Goal: Task Accomplishment & Management: Manage account settings

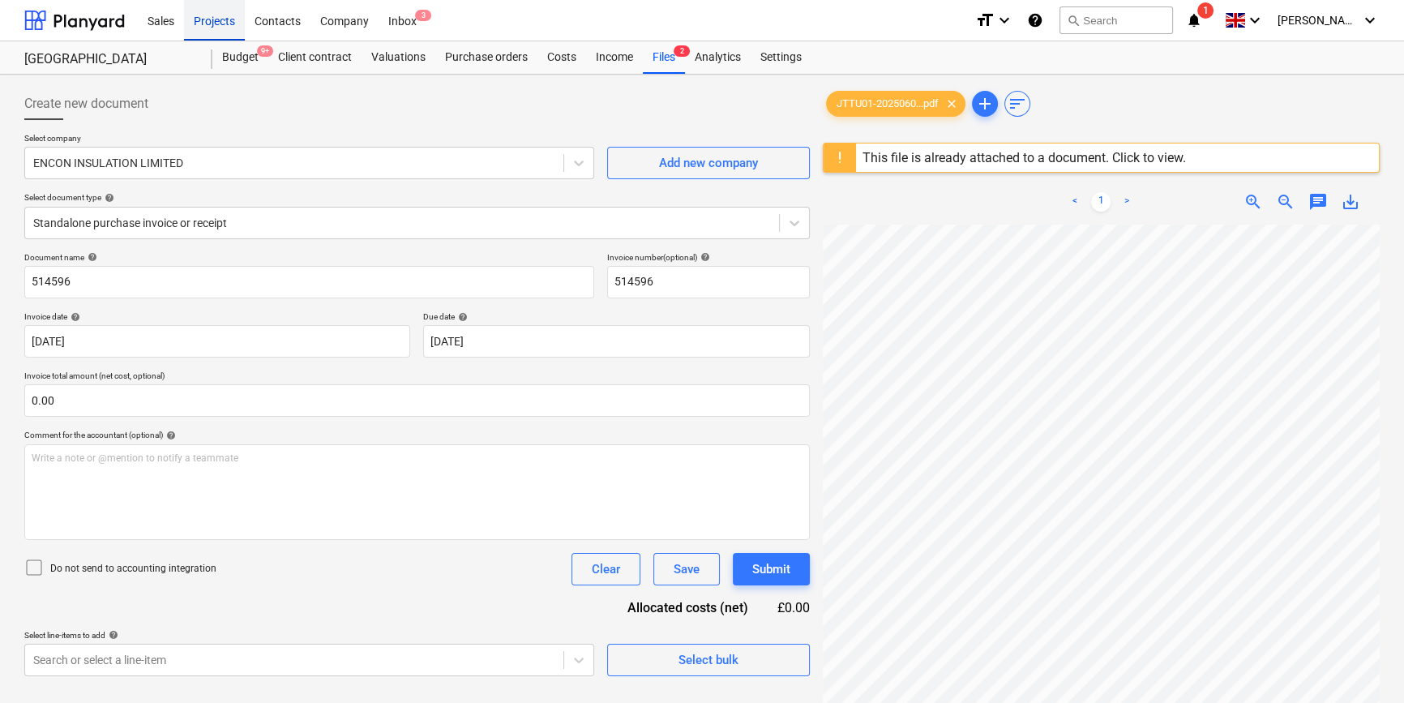
click at [207, 24] on div "Projects" at bounding box center [214, 19] width 61 height 41
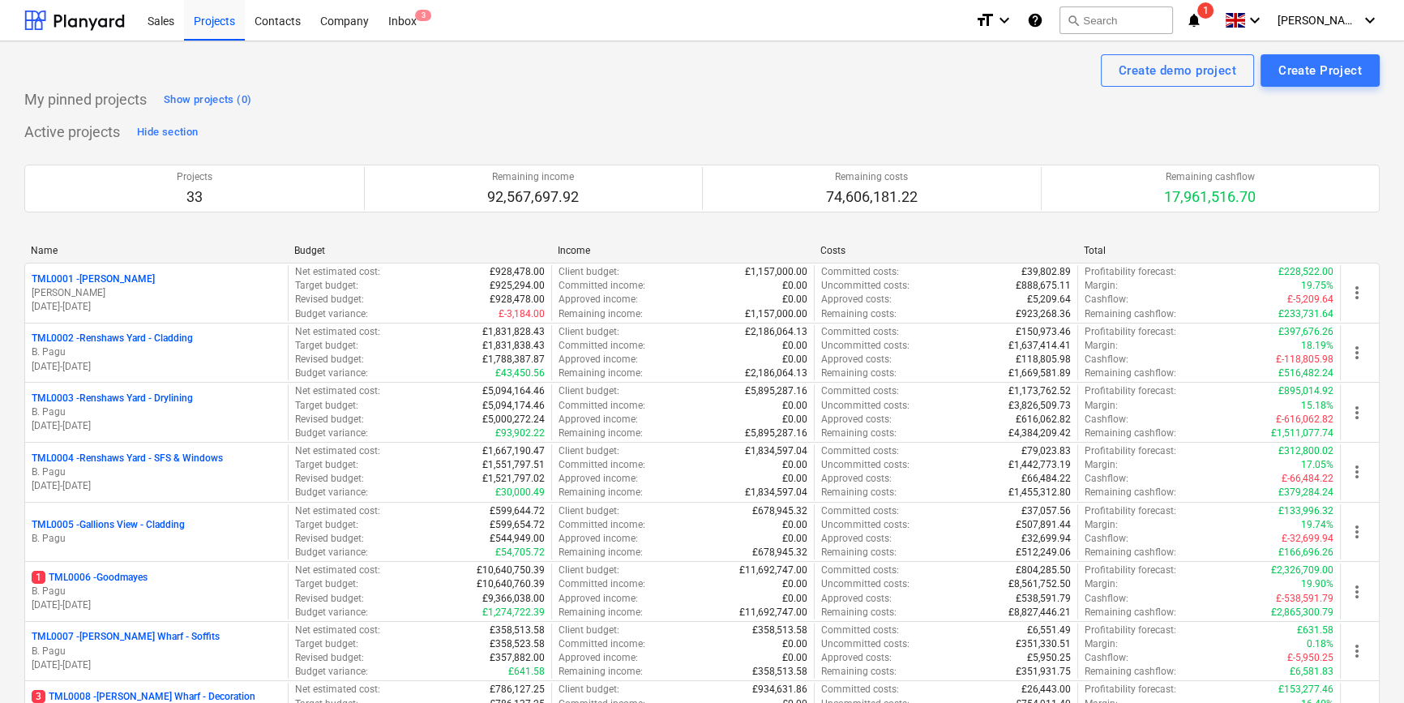
click at [131, 398] on p "TML0003 - Renshaws Yard - Drylining" at bounding box center [112, 399] width 161 height 14
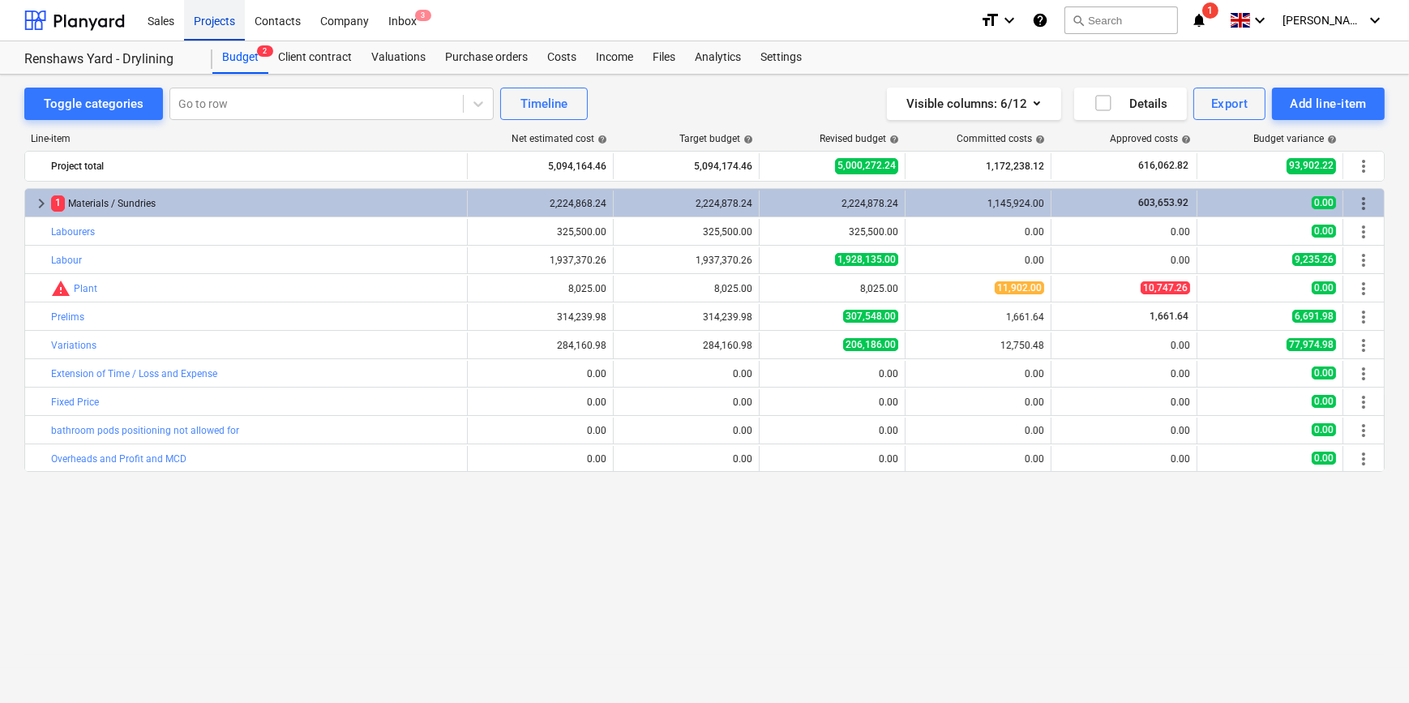
click at [212, 22] on div "Projects" at bounding box center [214, 19] width 61 height 41
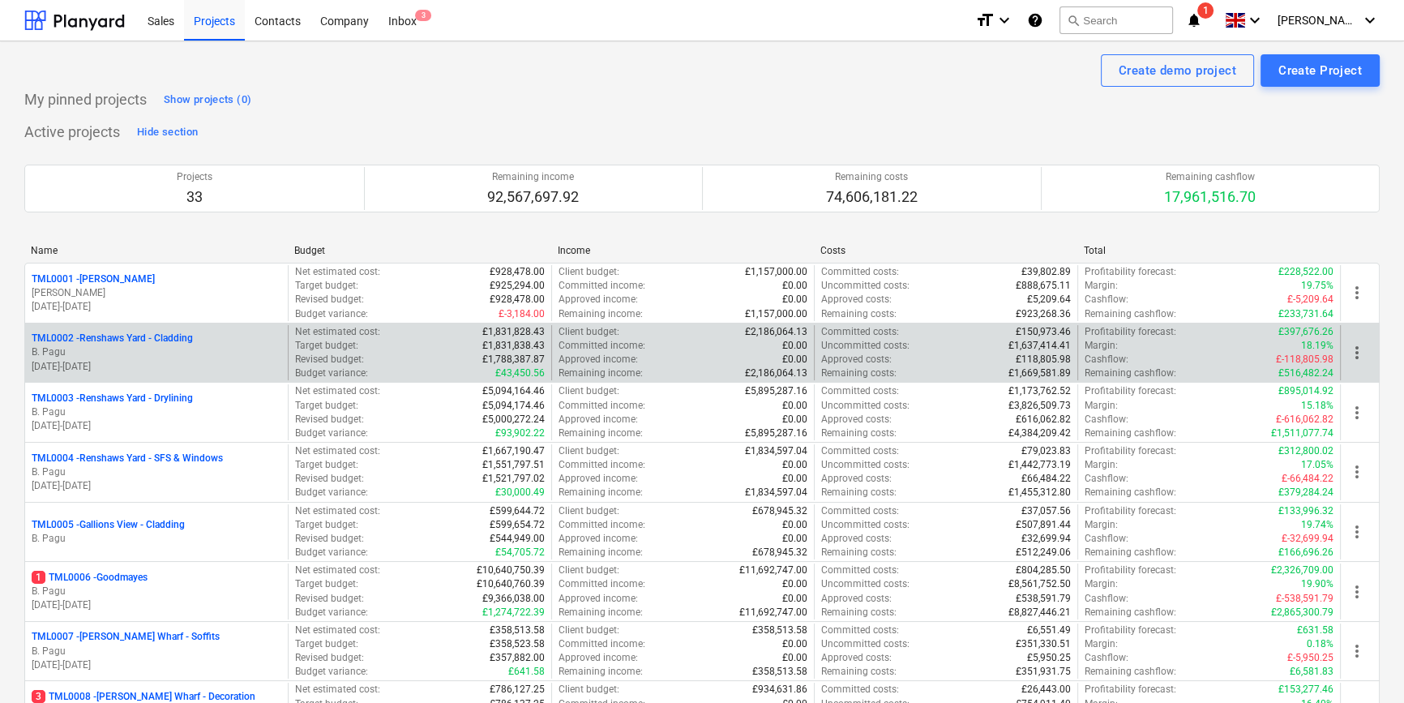
click at [179, 343] on p "TML0002 - Renshaws Yard - Cladding" at bounding box center [112, 339] width 161 height 14
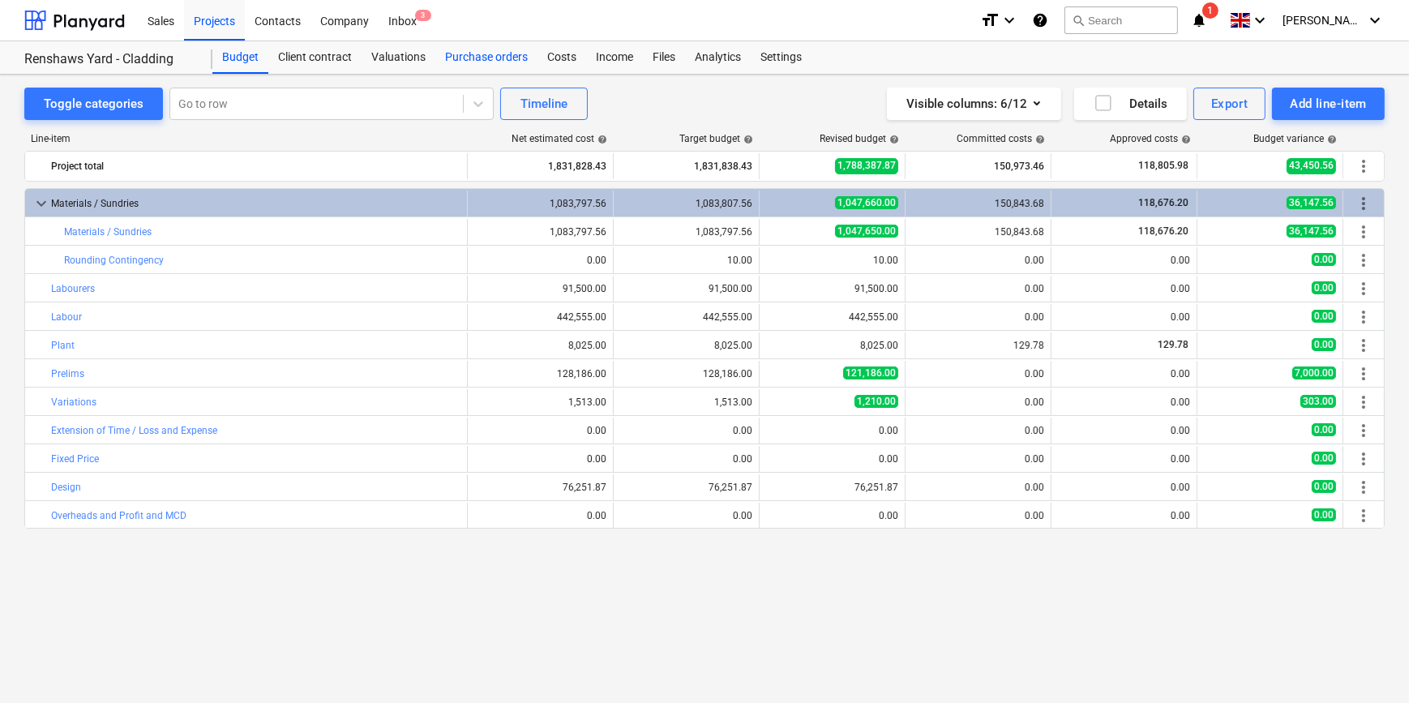
click at [449, 57] on div "Purchase orders" at bounding box center [486, 57] width 102 height 32
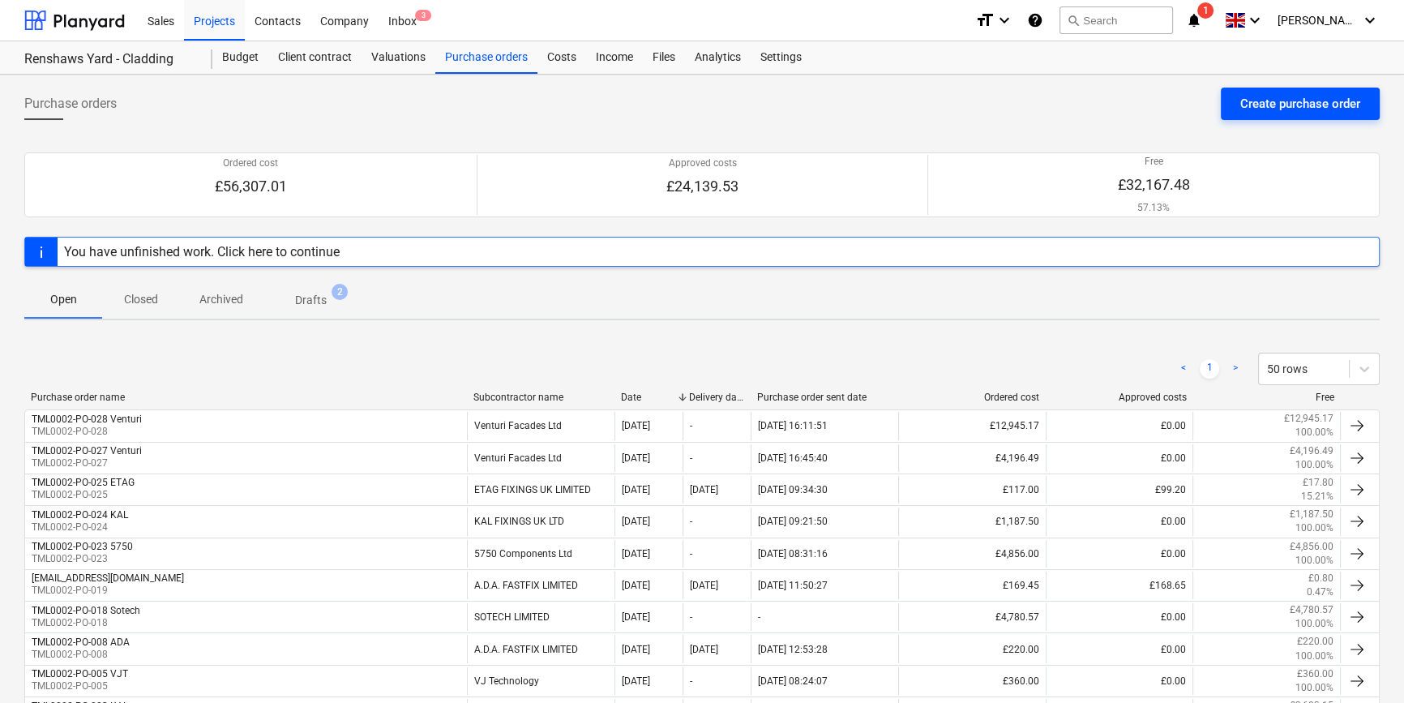
click at [1272, 97] on div "Create purchase order" at bounding box center [1300, 103] width 120 height 21
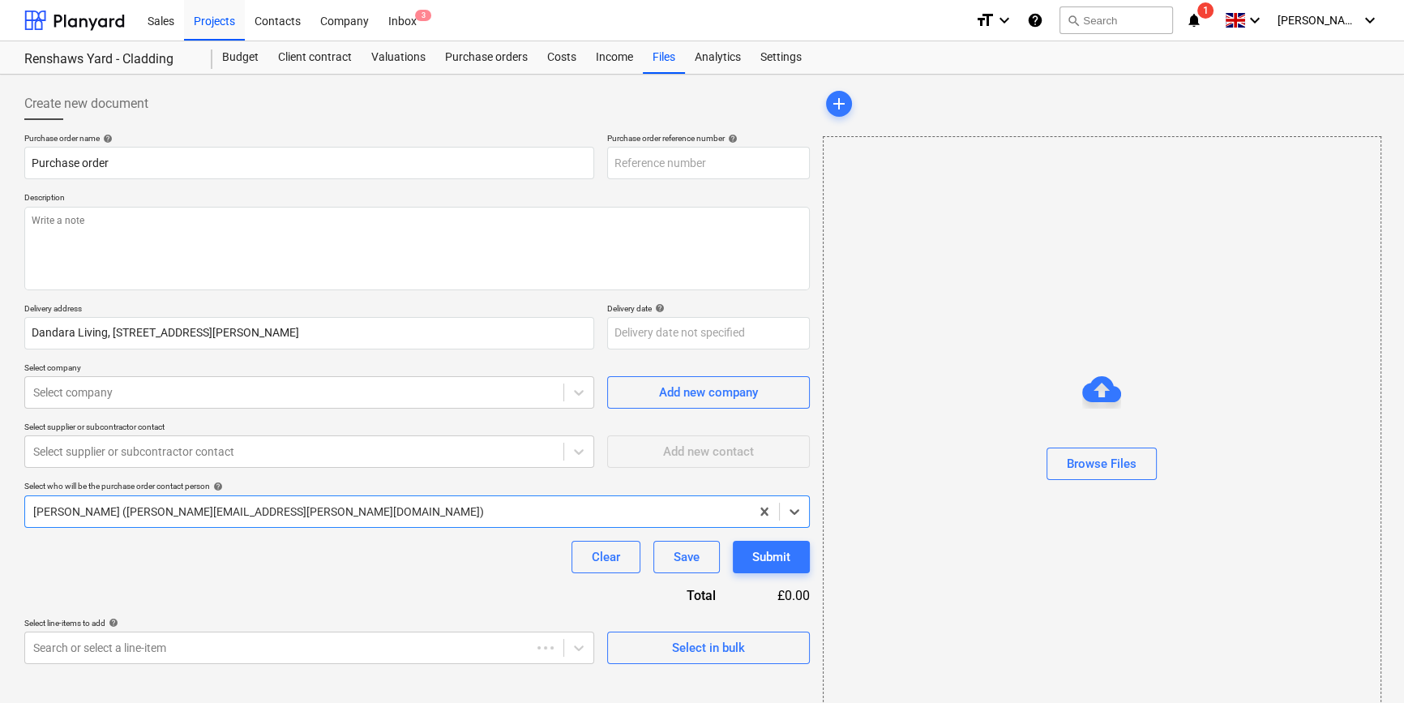
type textarea "x"
type input "TML0002-PO-029"
drag, startPoint x: 703, startPoint y: 165, endPoint x: 612, endPoint y: 168, distance: 90.9
click at [612, 168] on input "TML0002-PO-029" at bounding box center [708, 163] width 203 height 32
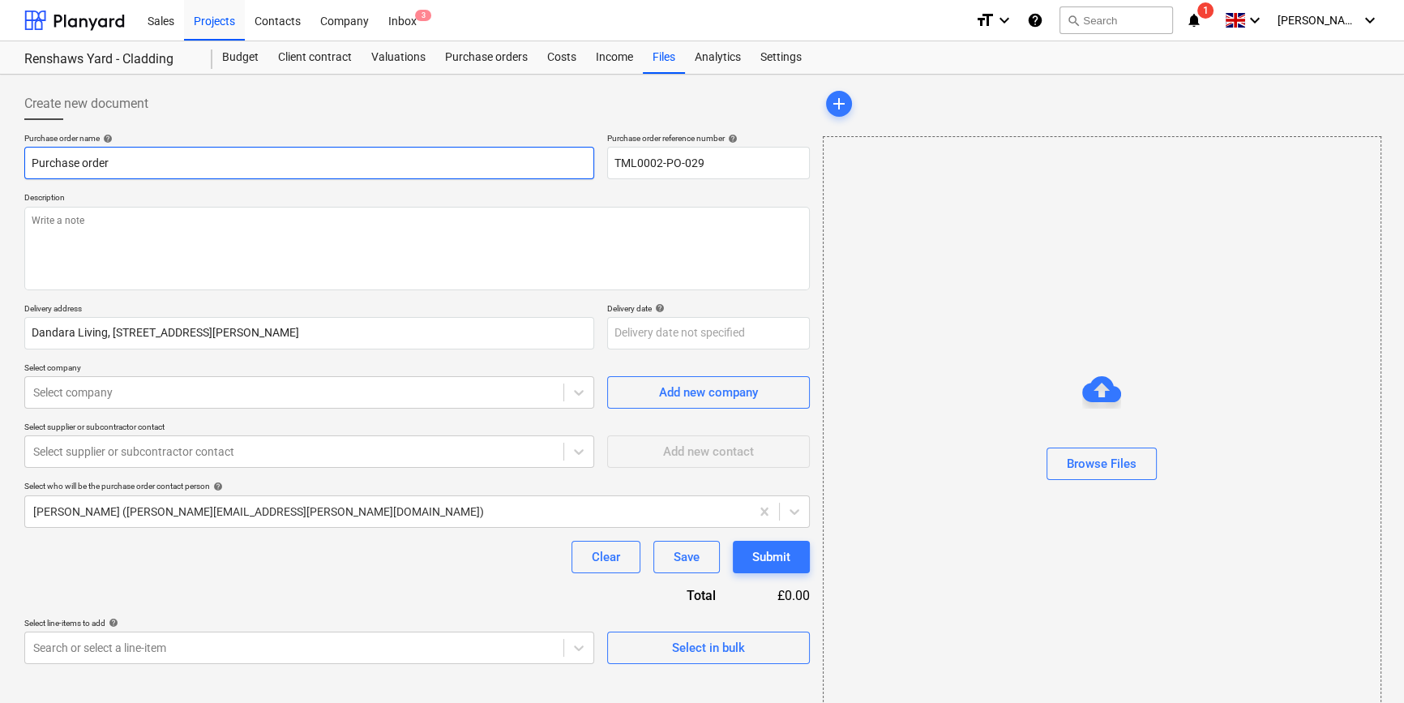
drag, startPoint x: 112, startPoint y: 158, endPoint x: 19, endPoint y: 160, distance: 92.4
click at [20, 161] on div "Create new document Purchase order name help Purchase order Purchase order refe…" at bounding box center [417, 407] width 799 height 652
type textarea "x"
paste input "TML0002-PO-029"
type textarea "x"
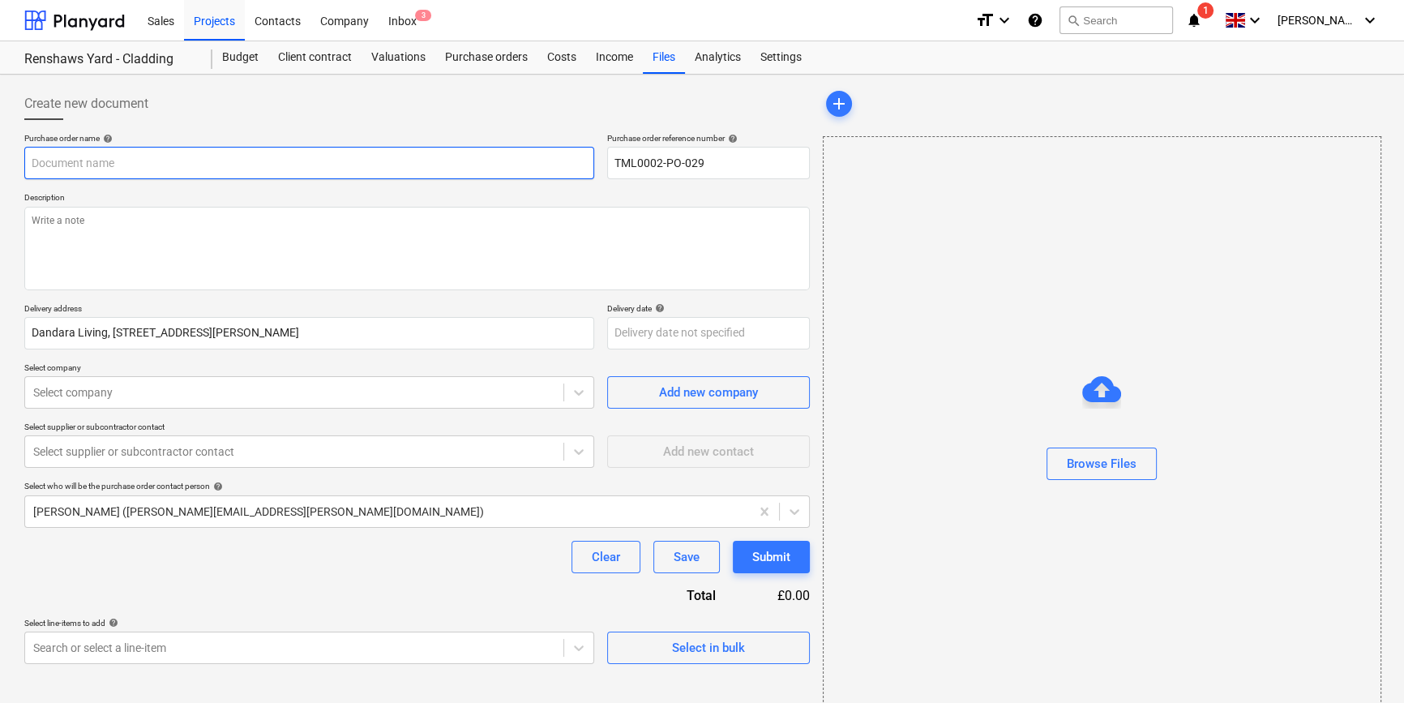
type input "TML0002-PO-029"
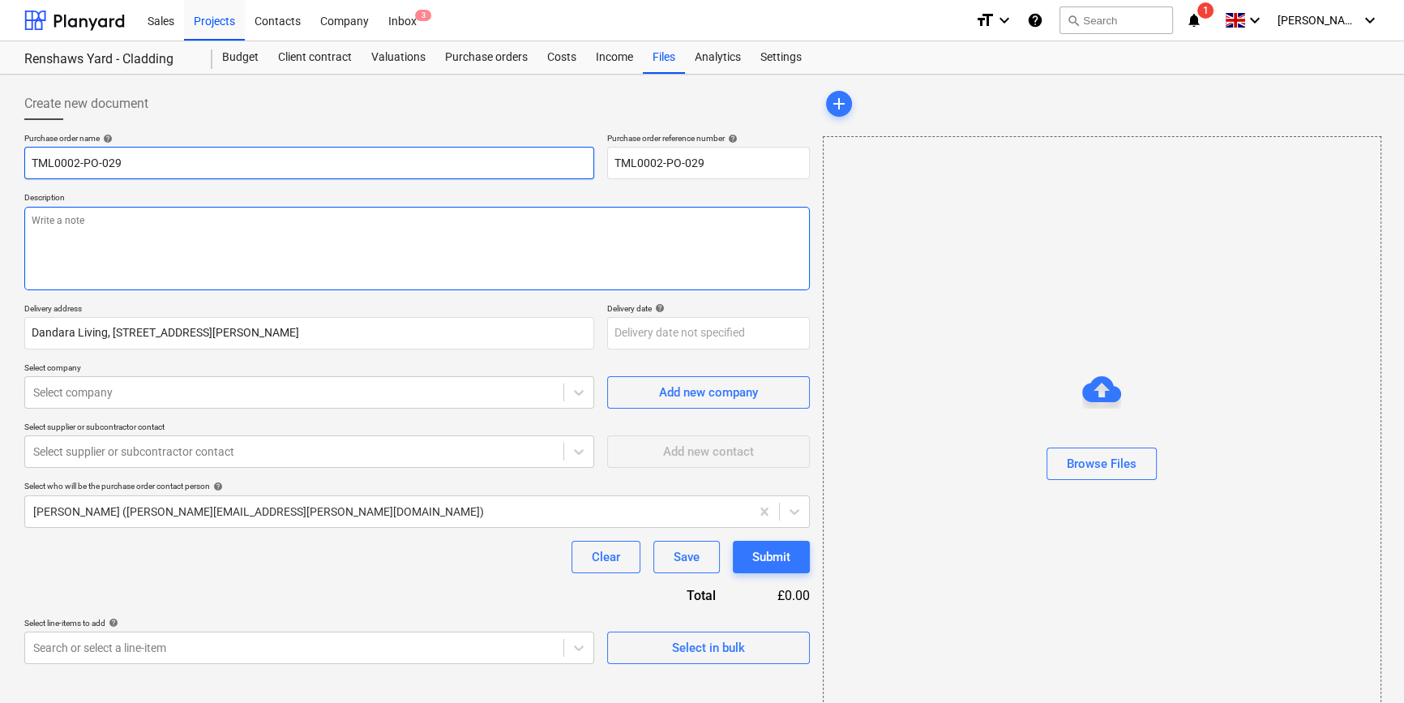
type textarea "x"
type input "TML0002-PO-029"
type textarea "x"
type input "TML0002-PO-029 A"
type textarea "x"
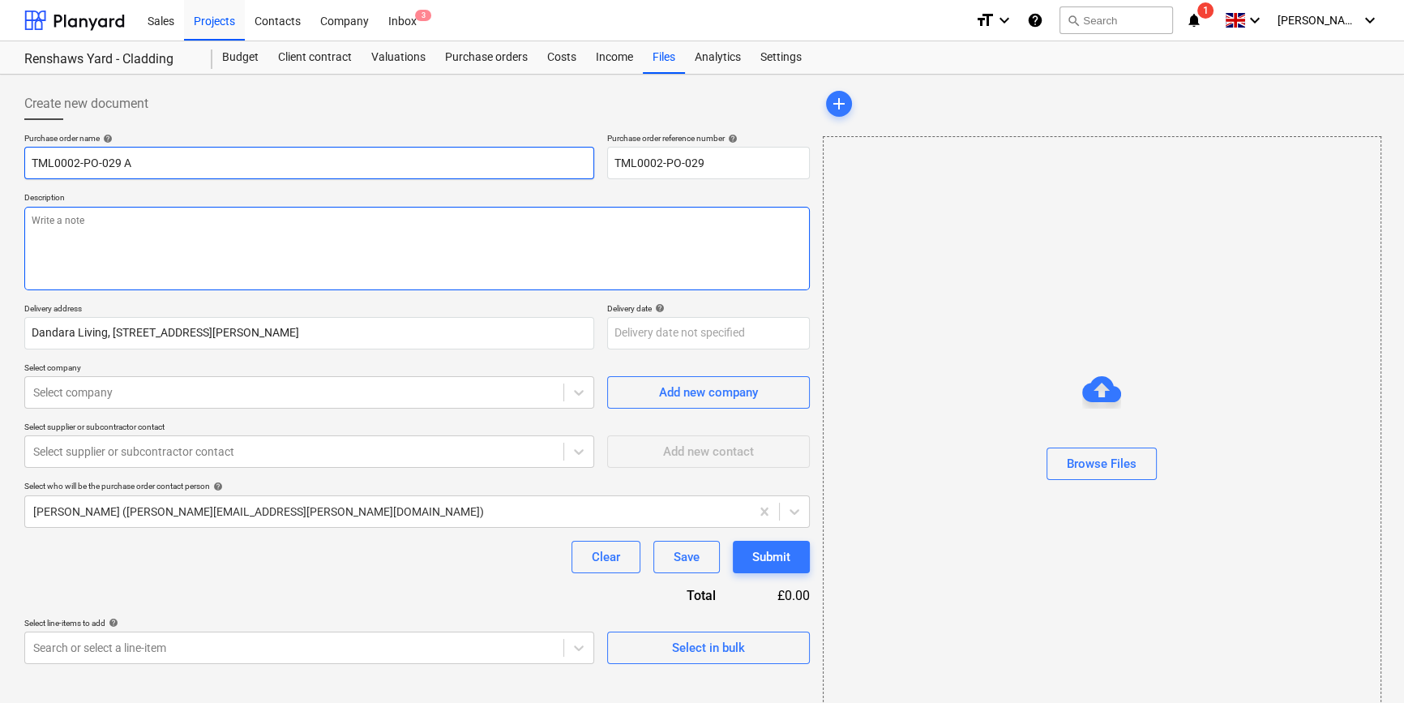
type input "TML0002-PO-029 Am"
type textarea "x"
type input "TML0002-PO-029 Ama"
type textarea "x"
type input "TML0002-PO-029 Amaz"
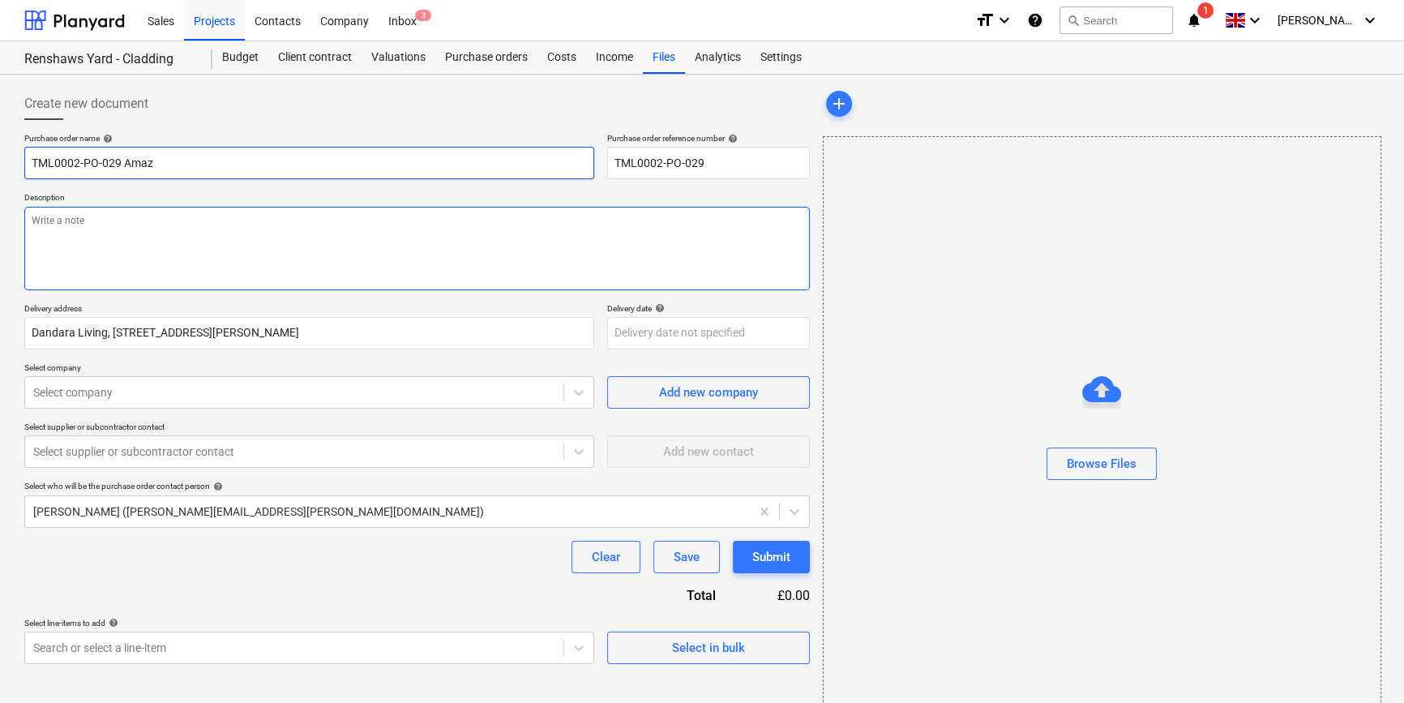
type textarea "x"
type input "TML0002-PO-029 Amazo"
type textarea "x"
type input "TML0002-PO-029 Amazon"
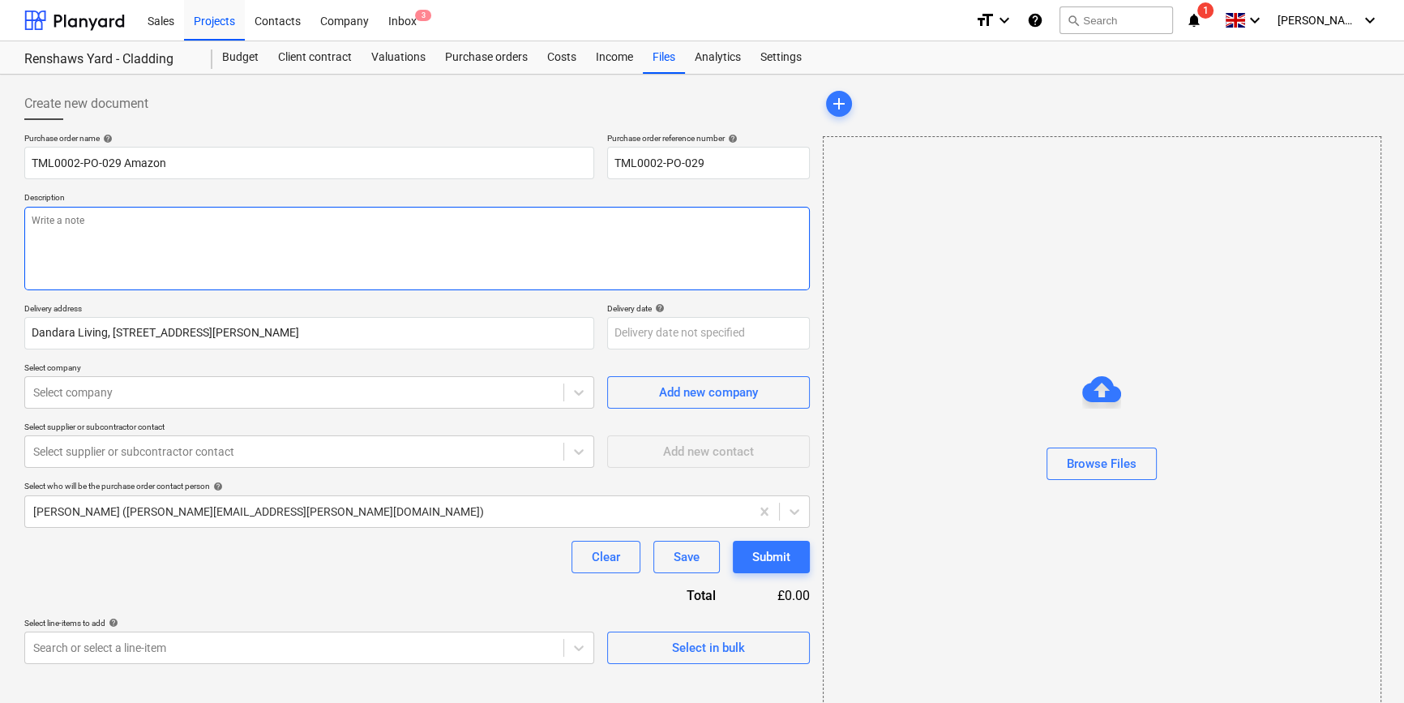
click at [81, 243] on textarea at bounding box center [417, 249] width 786 height 84
type textarea "x"
type textarea "C"
type textarea "x"
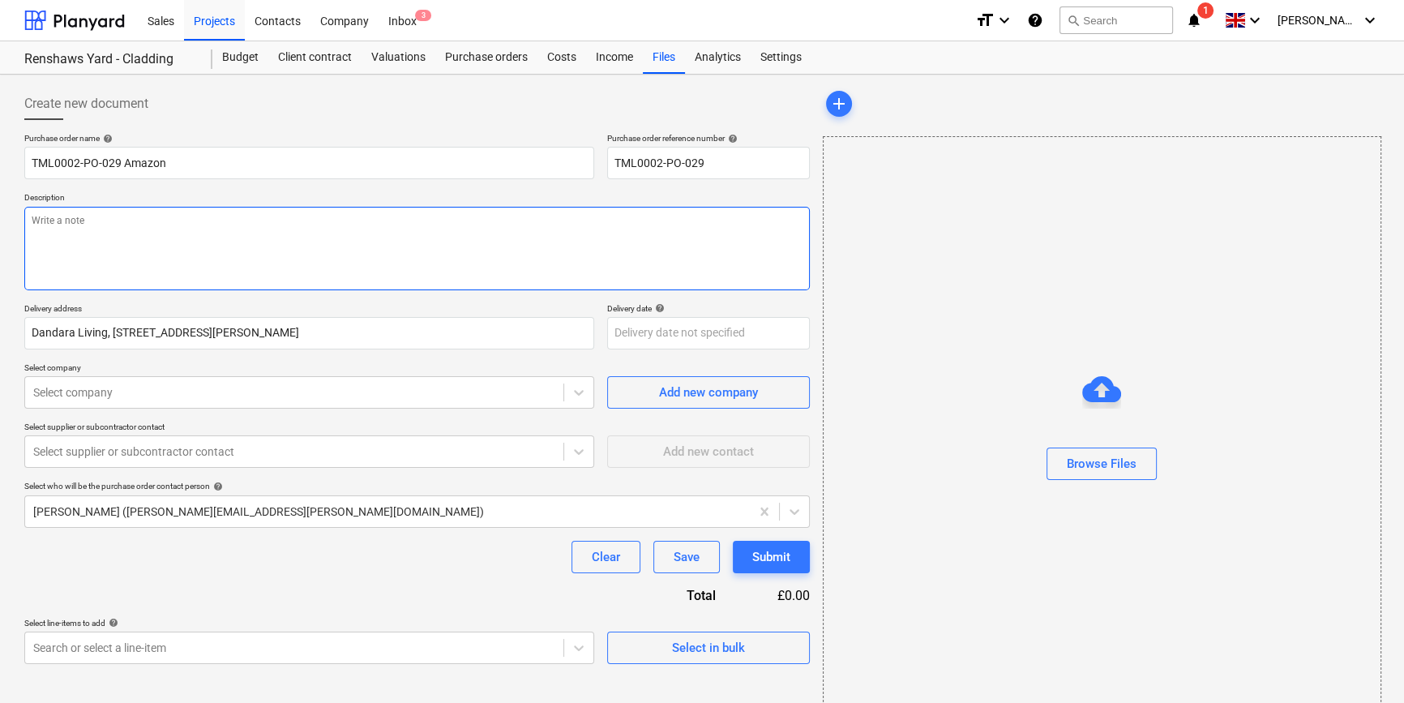
type textarea "A"
type textarea "x"
type textarea "At"
type textarea "x"
type textarea "Att"
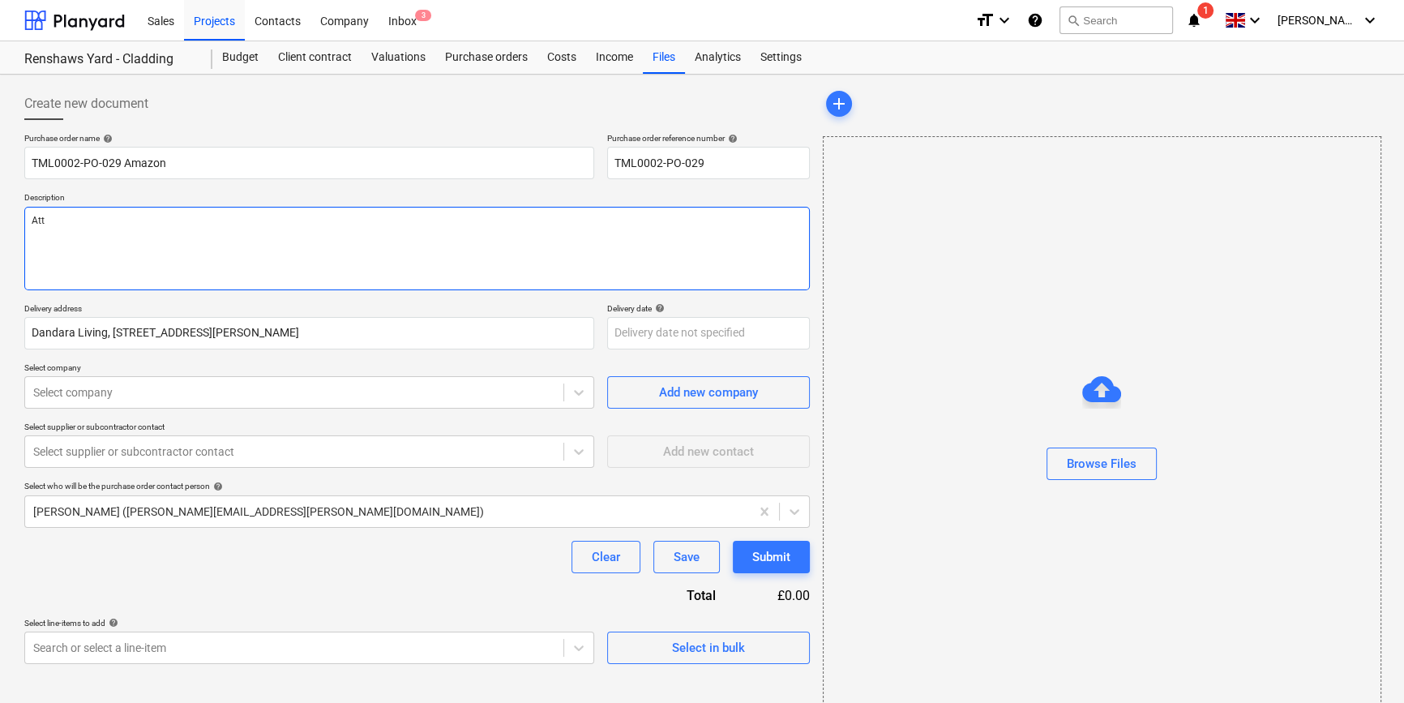
type textarea "x"
type textarea "Attn"
type textarea "x"
type textarea "Attn"
type textarea "x"
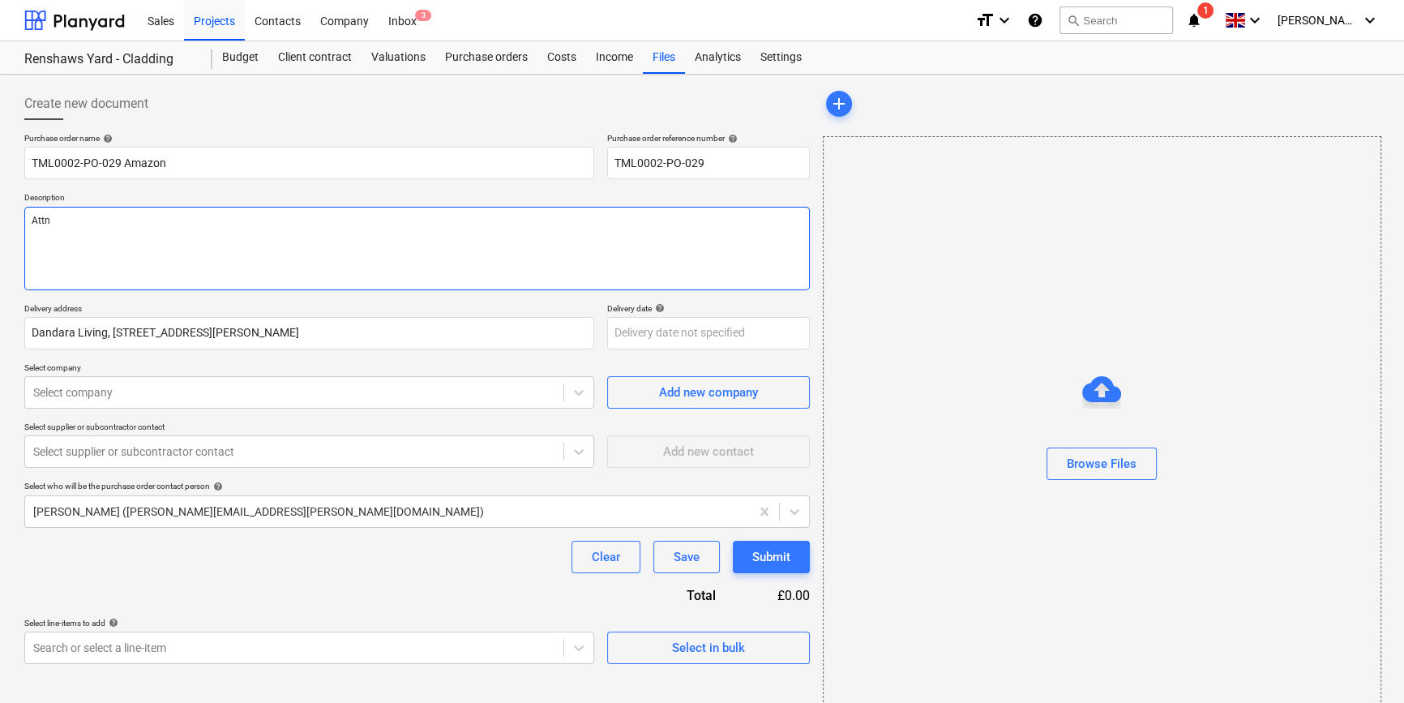
type textarea "Attn C"
type textarea "x"
type textarea "Attn Ch"
type textarea "x"
type textarea "Attn Chr"
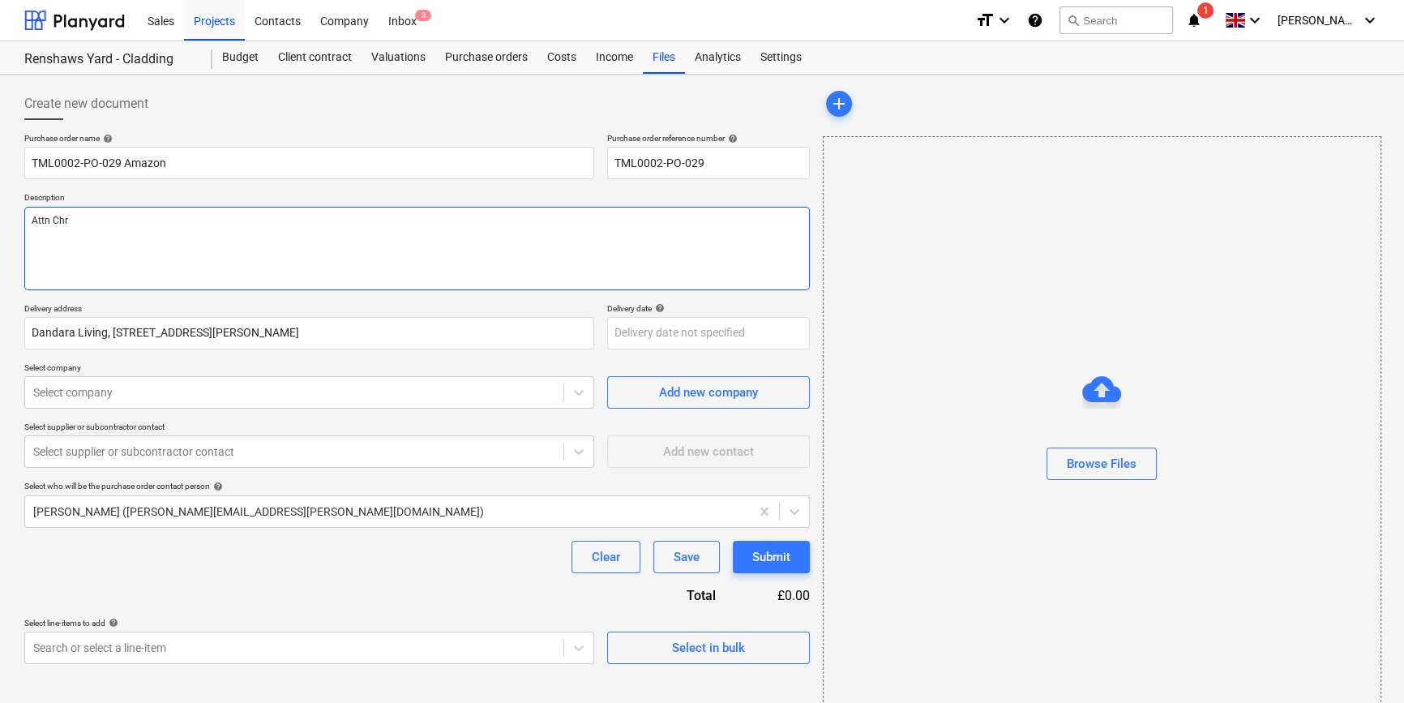
type textarea "x"
type textarea "Attn [DEMOGRAPHIC_DATA]"
type textarea "x"
type textarea "Attn [PERSON_NAME]"
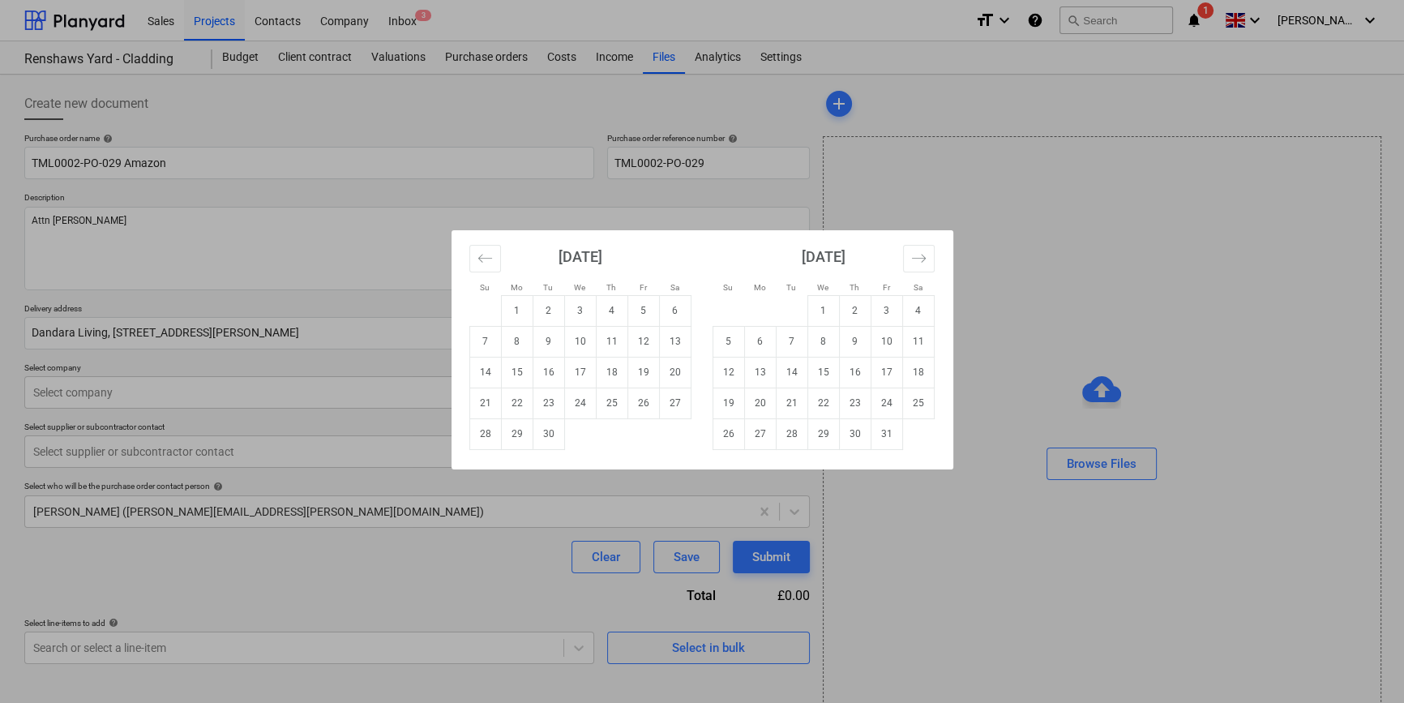
click at [638, 339] on body "Sales Projects Contacts Company Inbox 3 format_size keyboard_arrow_down help se…" at bounding box center [702, 351] width 1404 height 703
click at [570, 372] on td "17" at bounding box center [580, 372] width 32 height 31
type textarea "x"
type input "[DATE]"
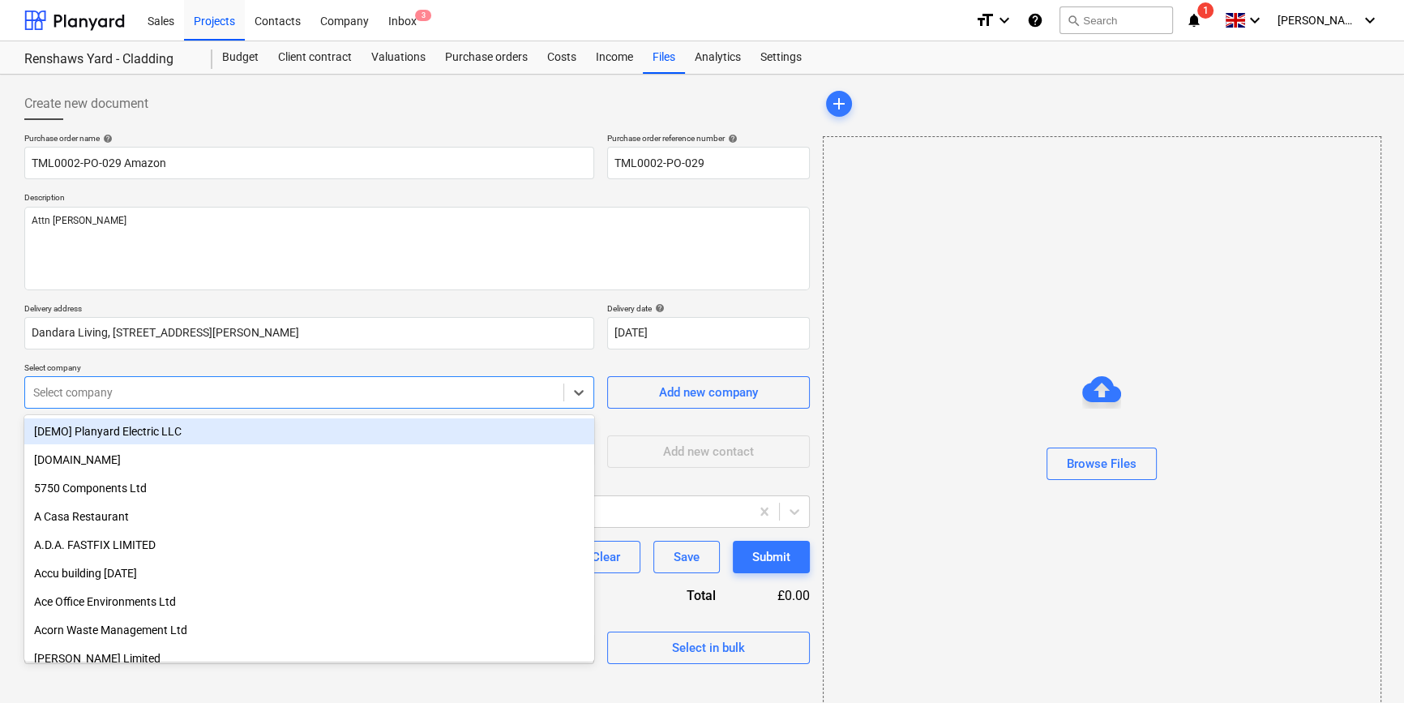
click at [431, 396] on div at bounding box center [294, 392] width 522 height 16
type input "ama"
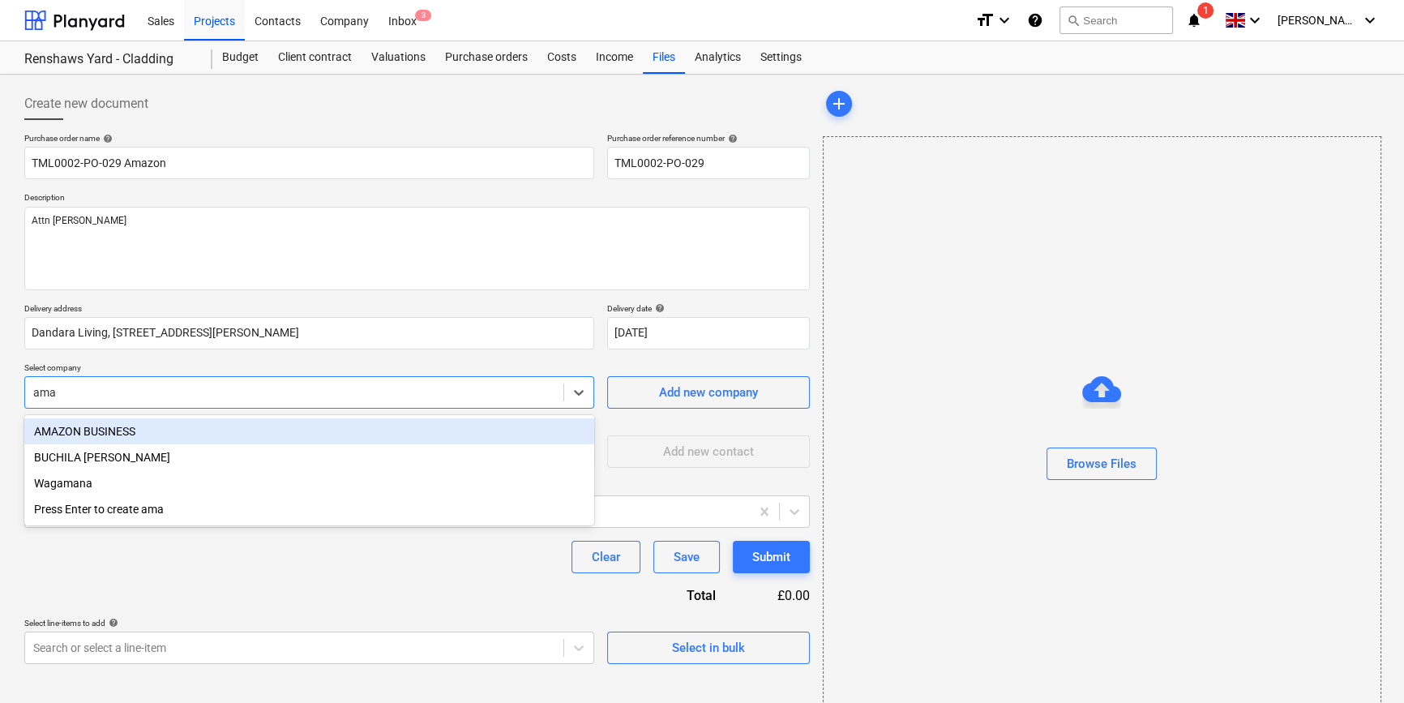
click at [134, 426] on div "AMAZON BUSINESS" at bounding box center [309, 431] width 570 height 26
type textarea "x"
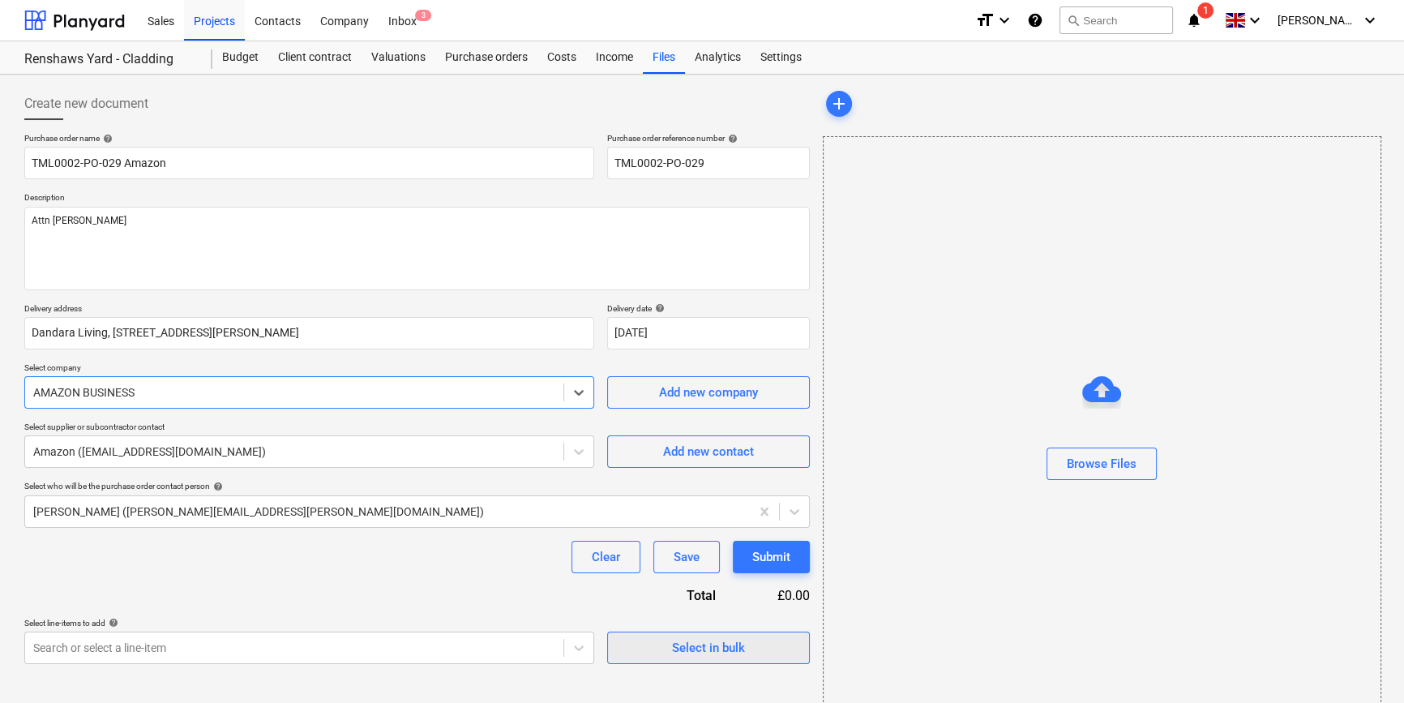
click at [646, 647] on span "Select in bulk" at bounding box center [708, 647] width 162 height 21
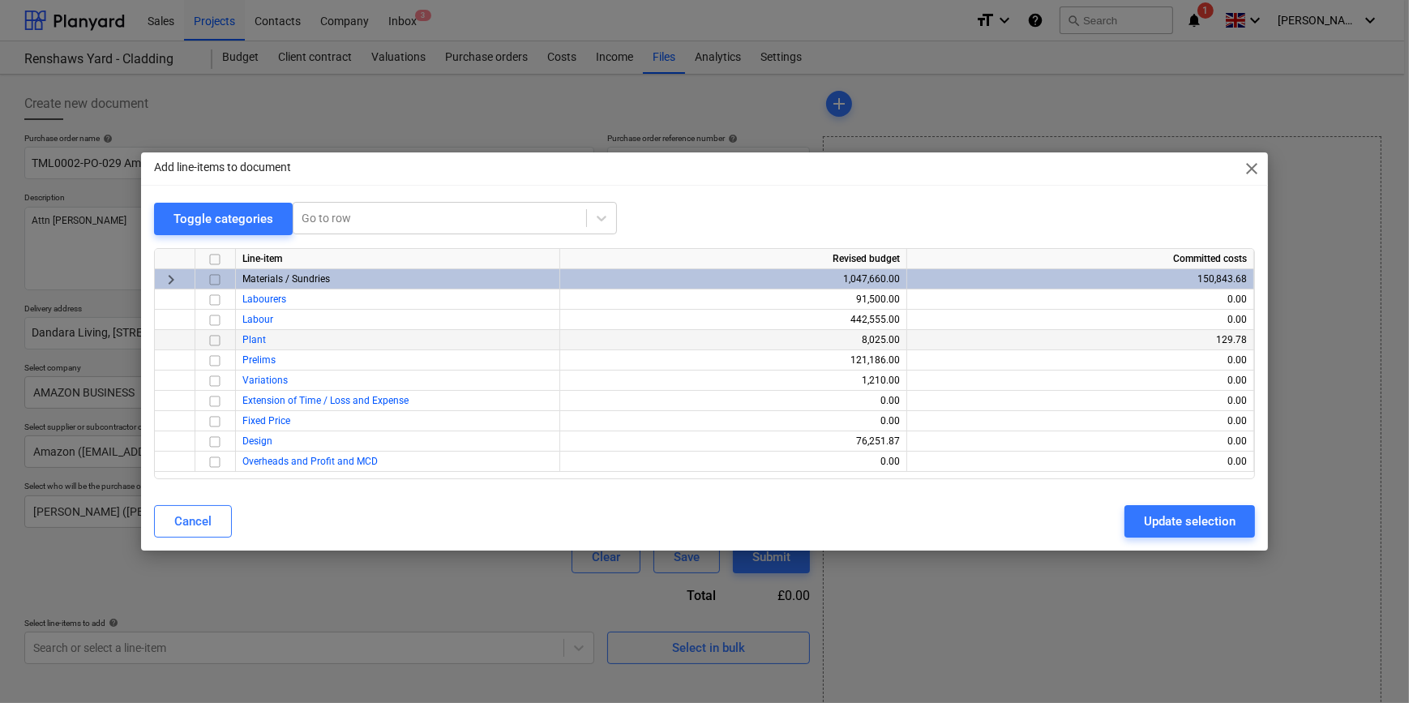
click at [219, 341] on input "checkbox" at bounding box center [214, 340] width 19 height 19
click at [1188, 524] on div "Update selection" at bounding box center [1190, 521] width 92 height 21
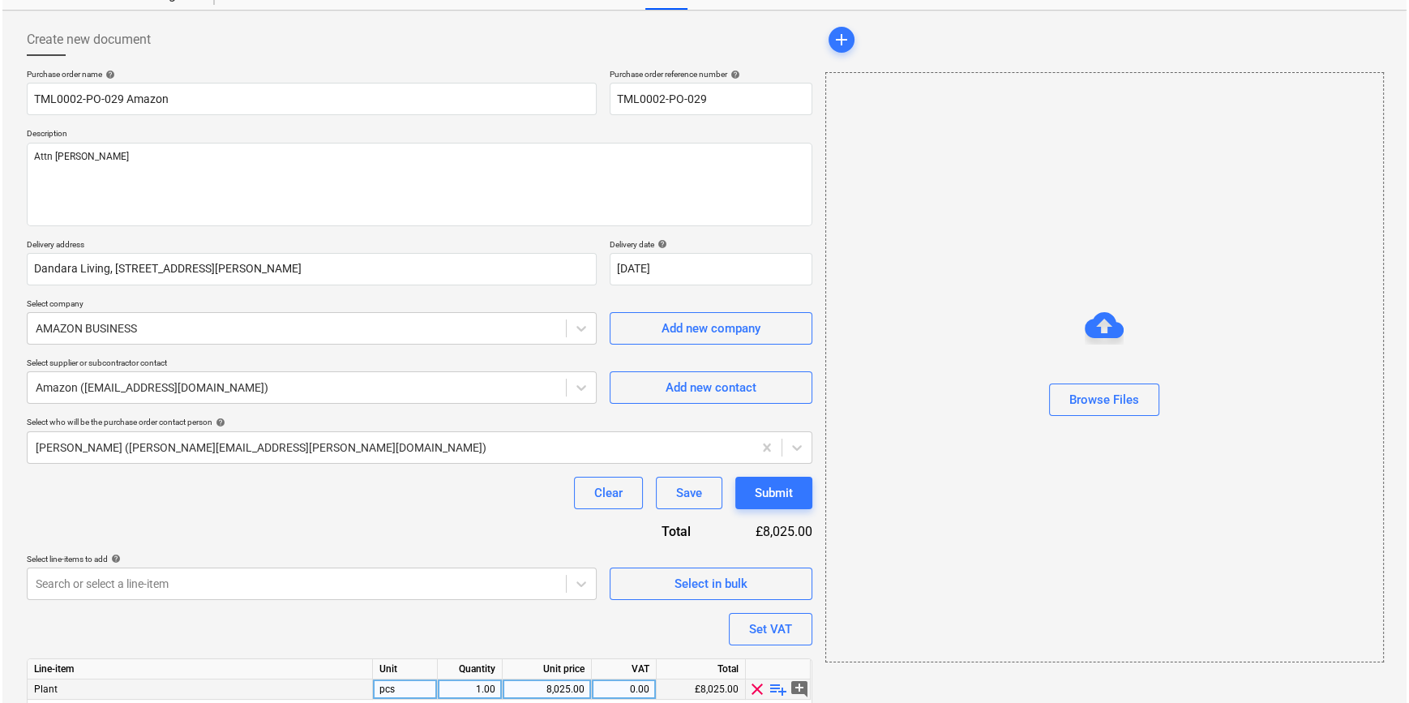
scroll to position [126, 0]
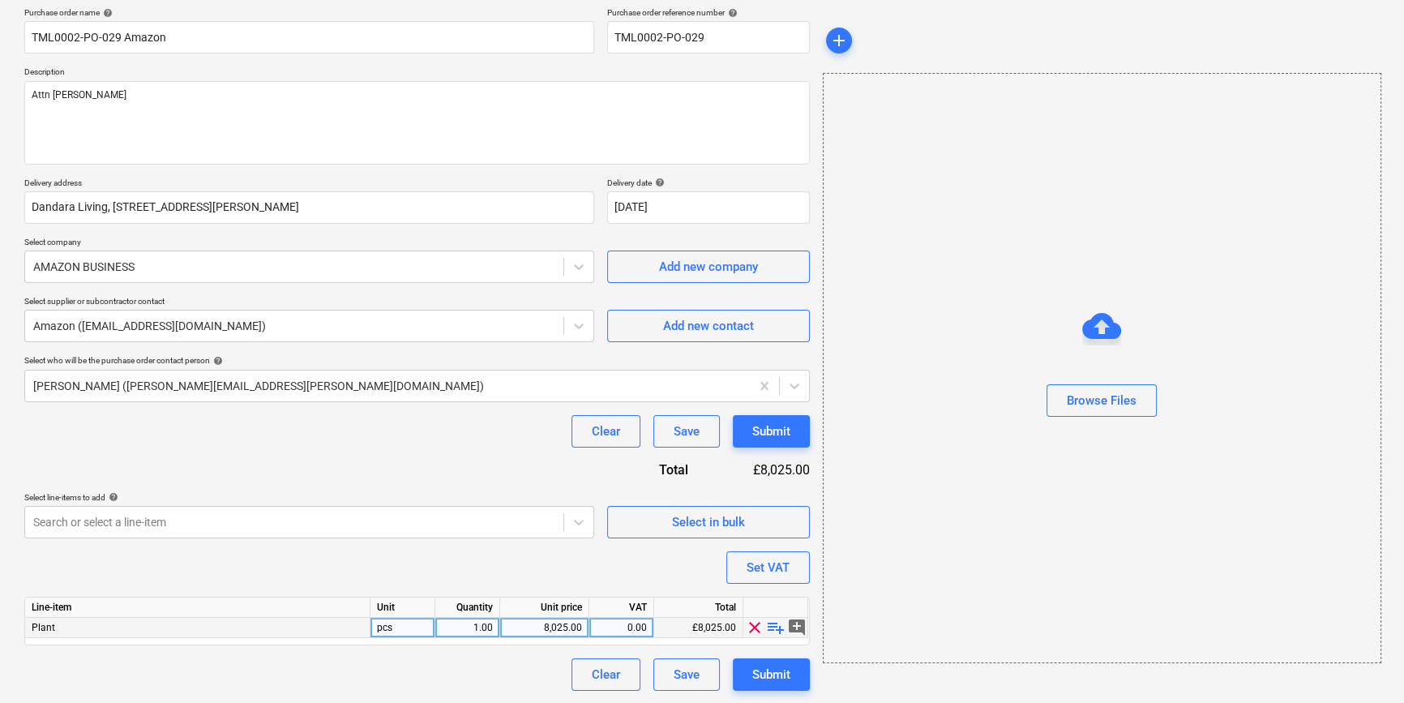
click at [769, 630] on span "playlist_add" at bounding box center [775, 627] width 19 height 19
type textarea "x"
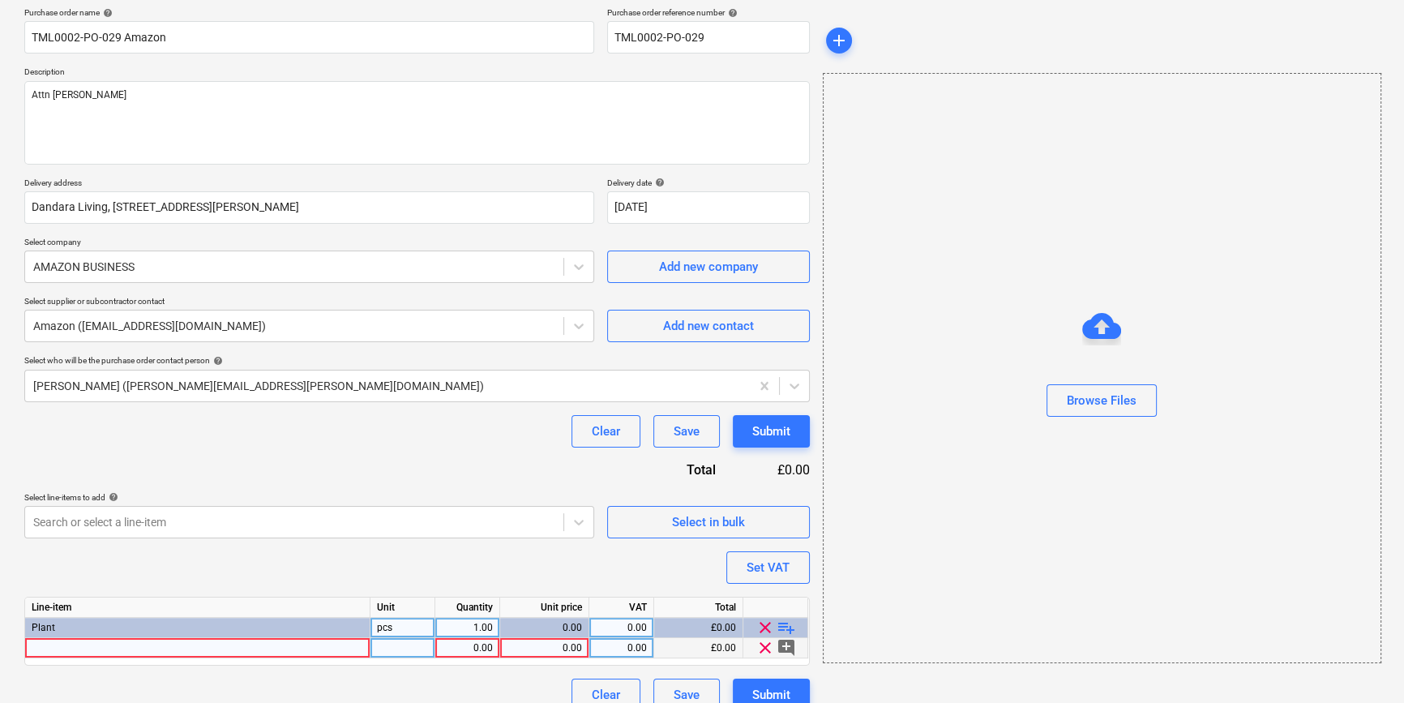
click at [90, 645] on div at bounding box center [197, 648] width 345 height 20
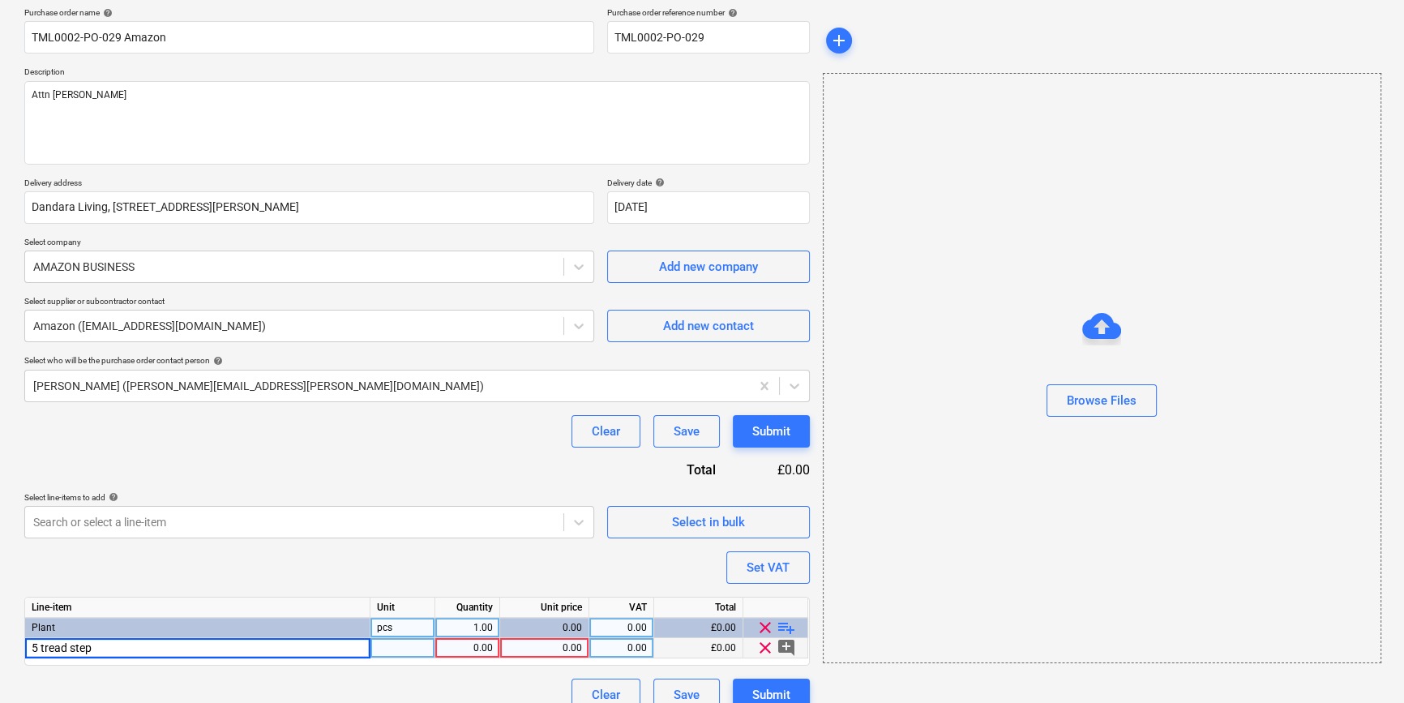
type input "5 tread steps"
type textarea "x"
type input "74.99"
type textarea "x"
type input "20"
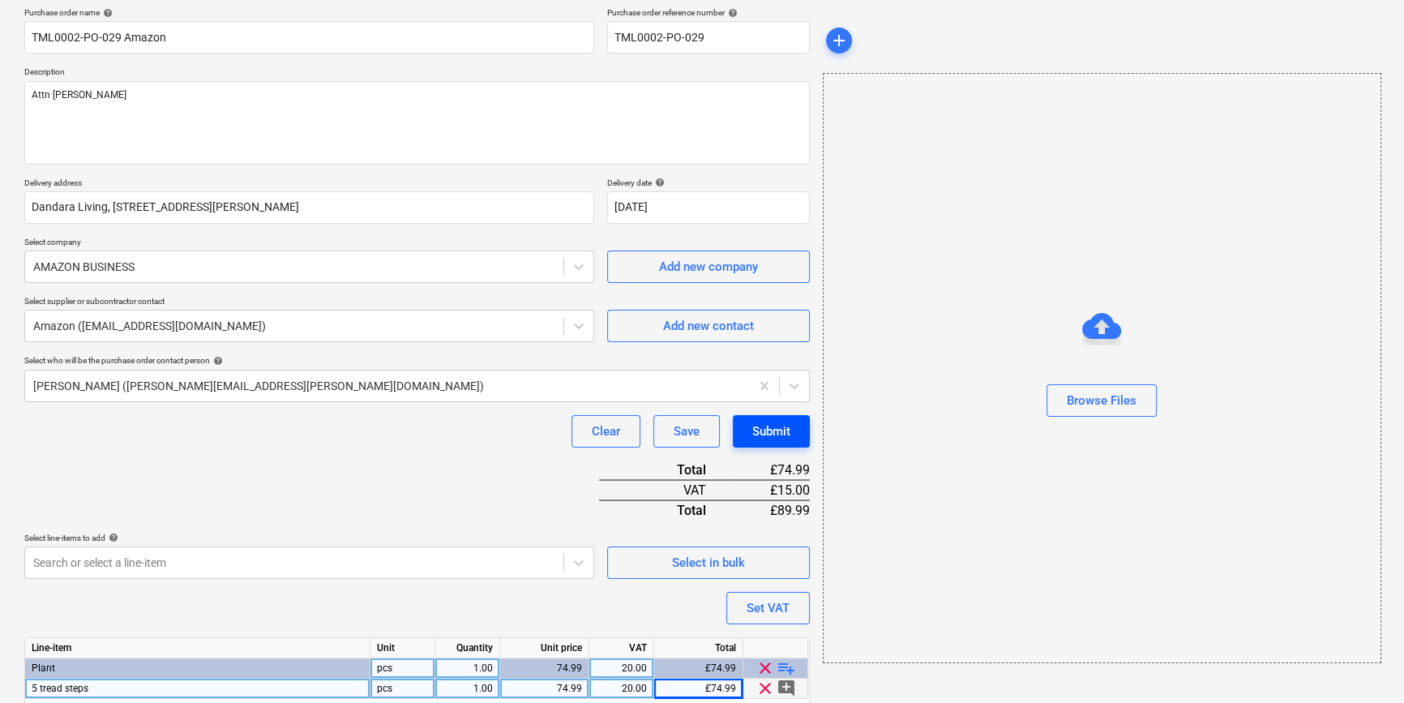
click at [777, 430] on div "Submit" at bounding box center [771, 431] width 38 height 21
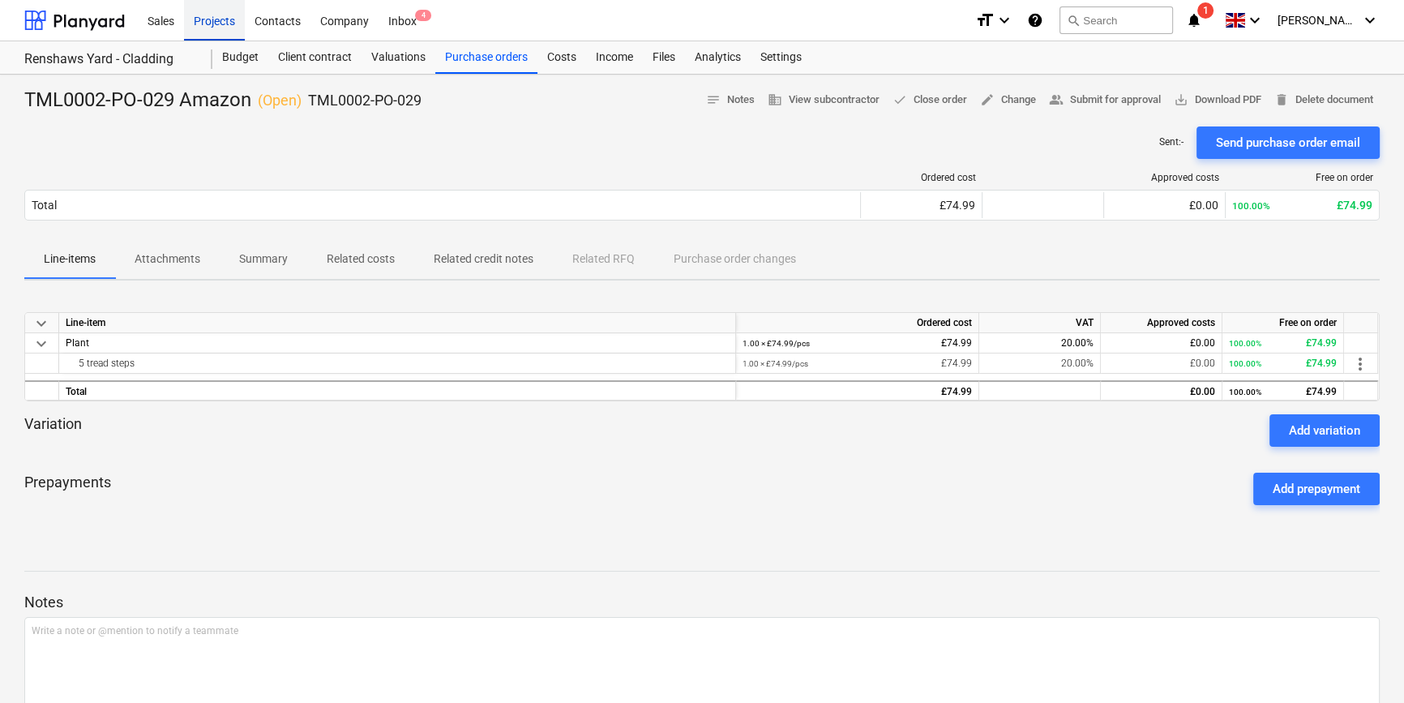
click at [203, 24] on div "Projects" at bounding box center [214, 19] width 61 height 41
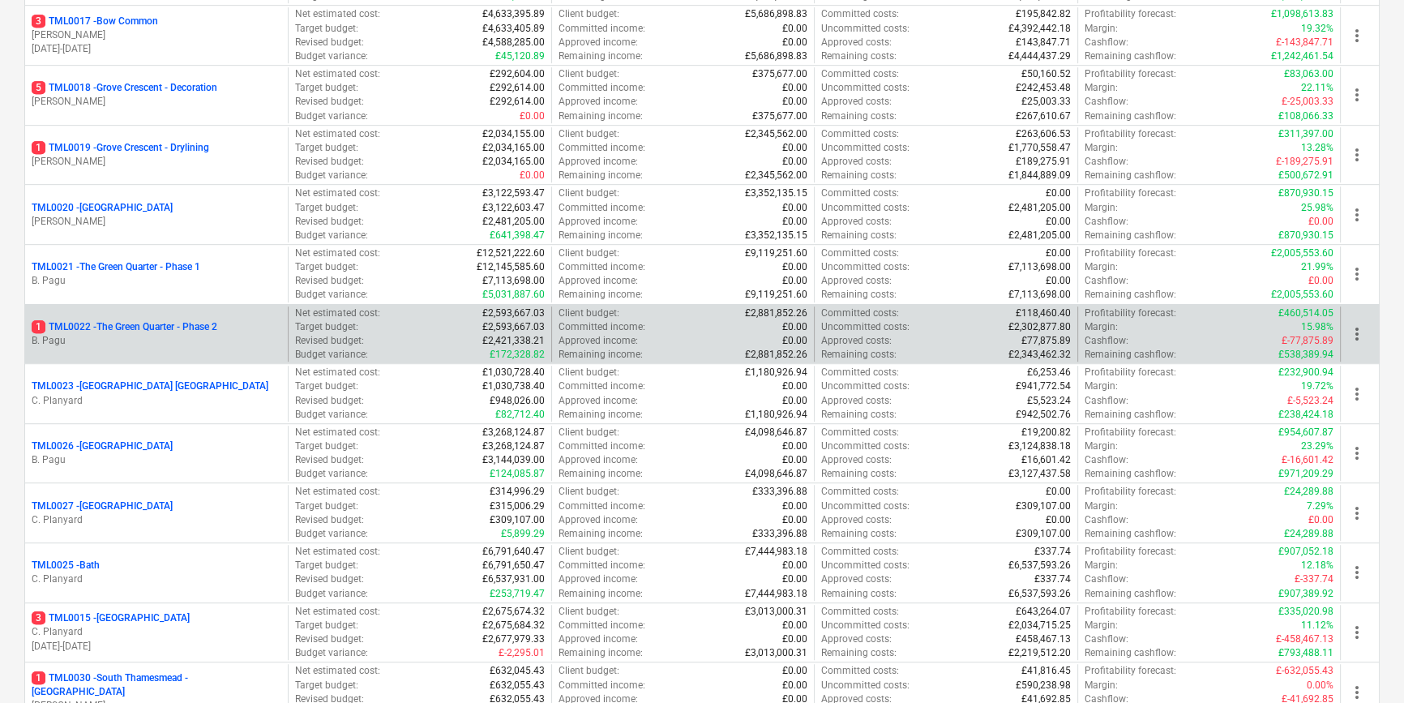
scroll to position [1179, 0]
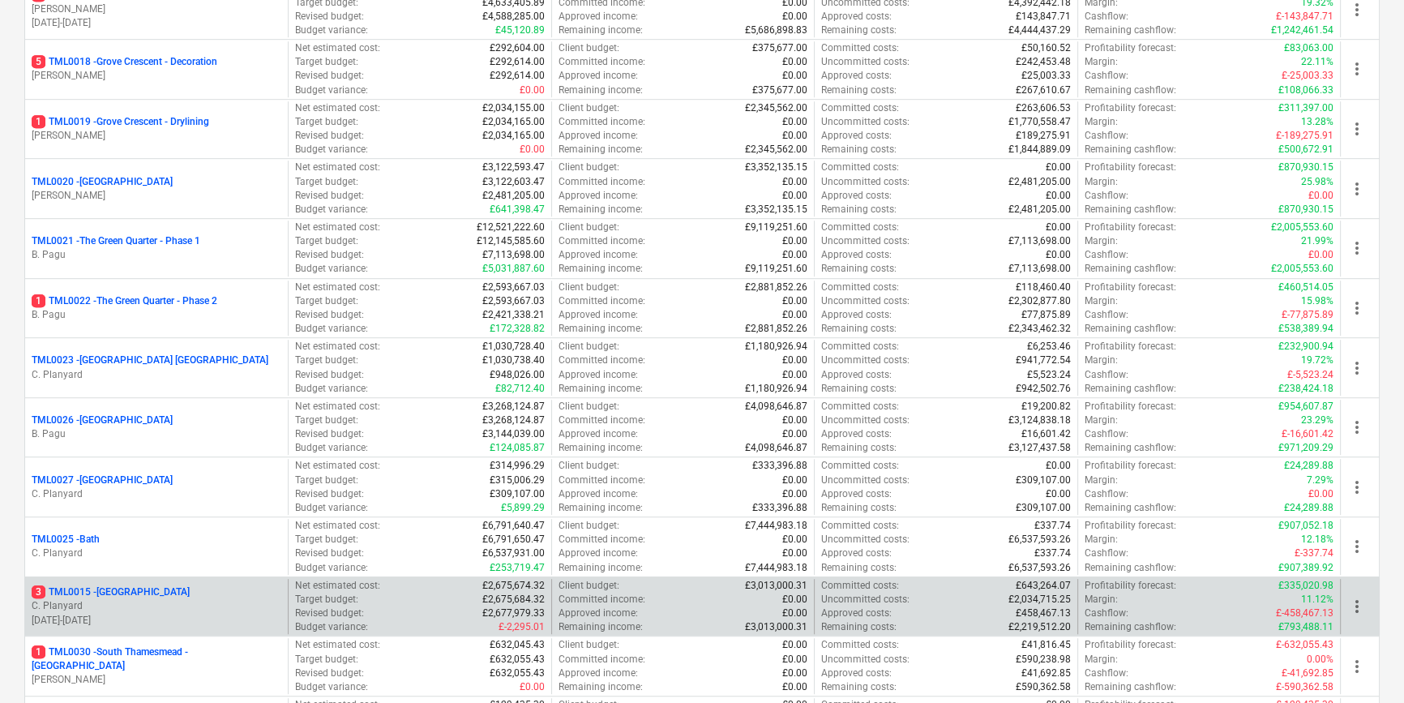
click at [186, 599] on p "C. Planyard" at bounding box center [157, 606] width 250 height 14
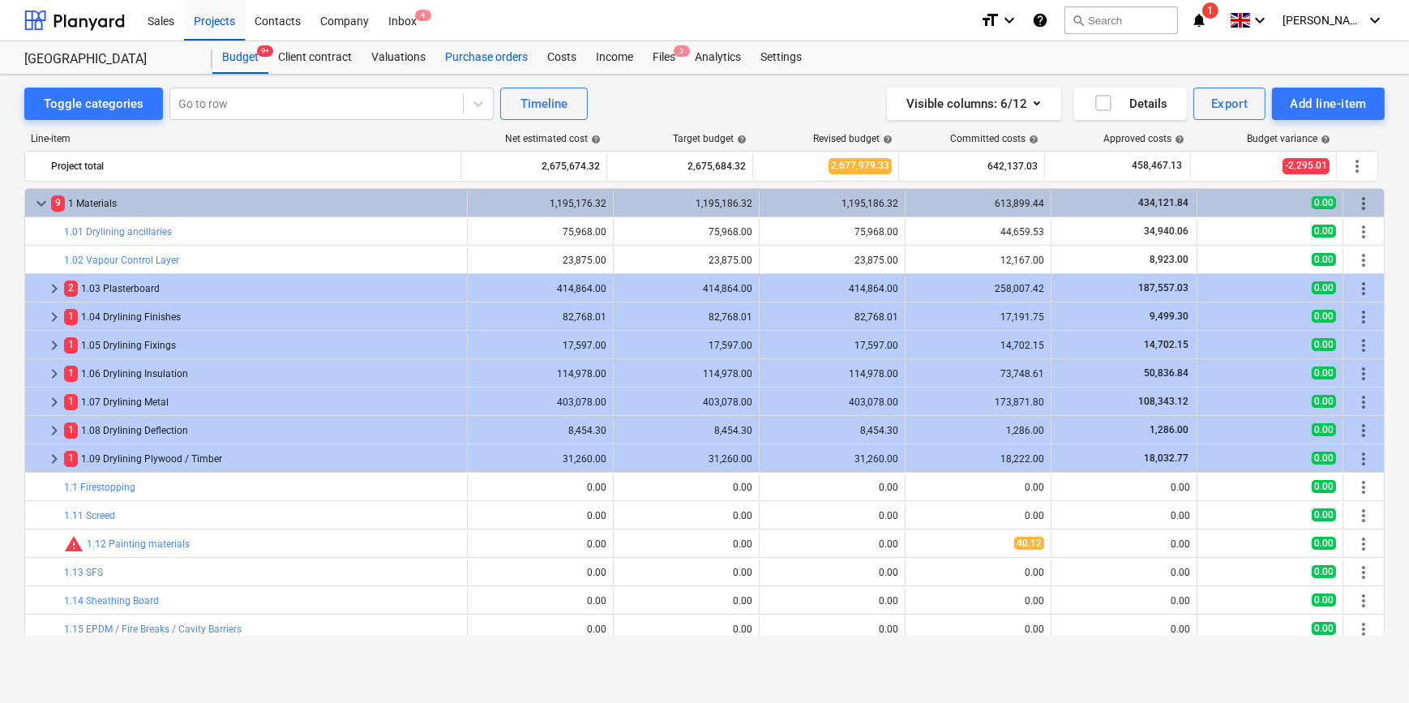
click at [485, 57] on div "Purchase orders" at bounding box center [486, 57] width 102 height 32
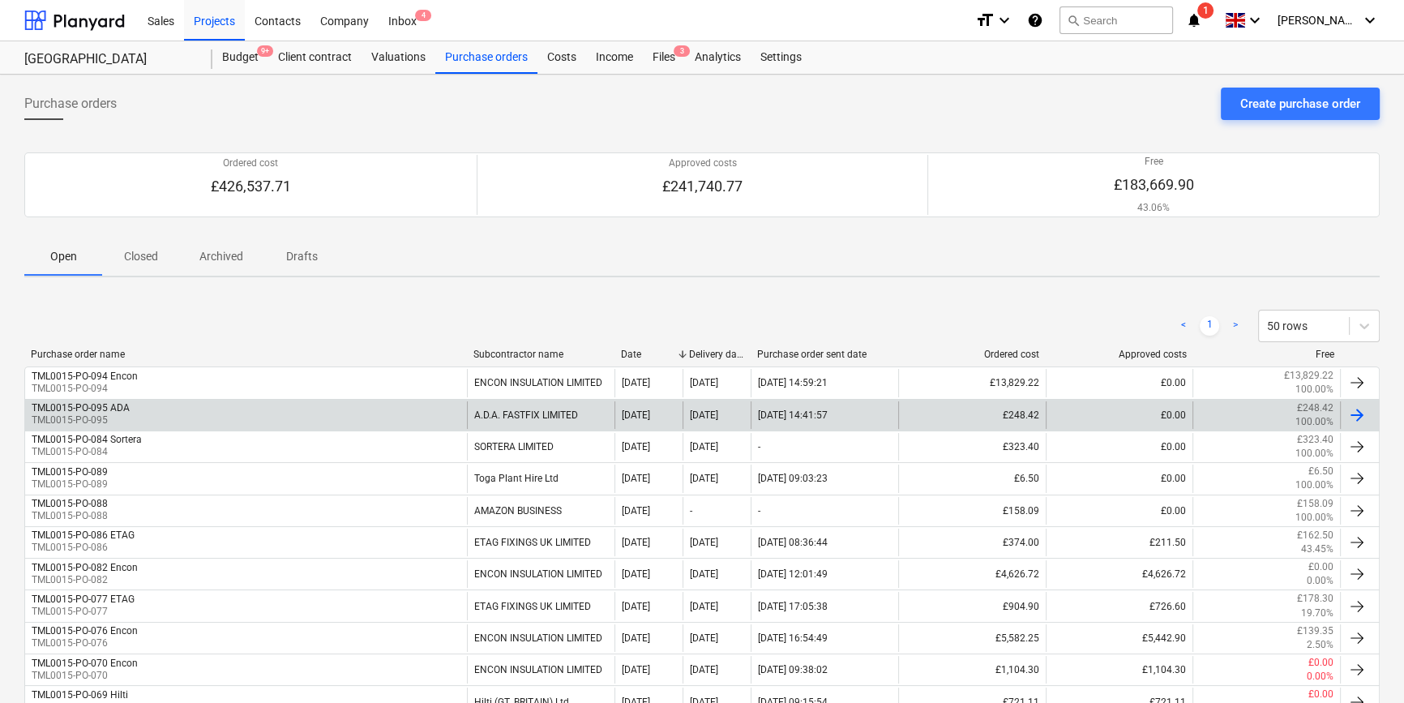
click at [1361, 419] on div at bounding box center [1356, 414] width 19 height 19
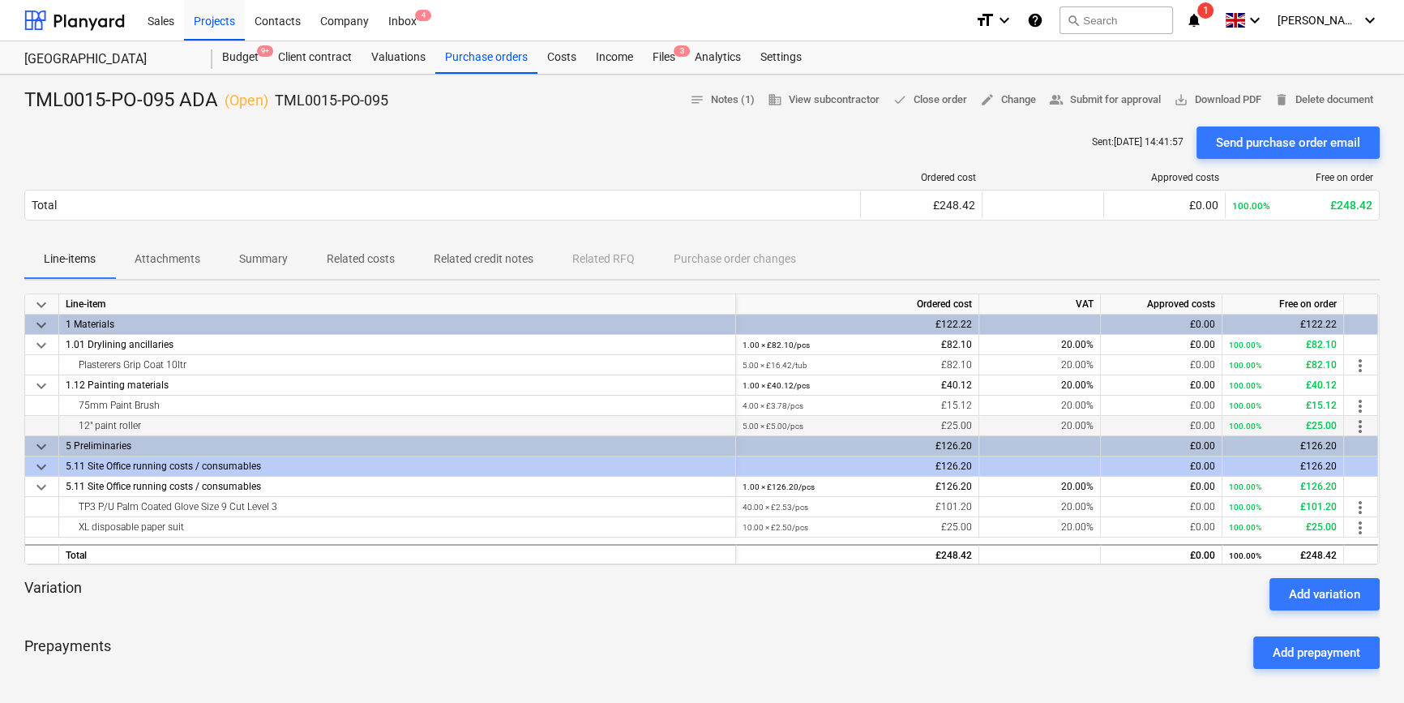
click at [1364, 423] on span "more_vert" at bounding box center [1360, 426] width 19 height 19
click at [1364, 426] on li "Edit" at bounding box center [1372, 426] width 48 height 37
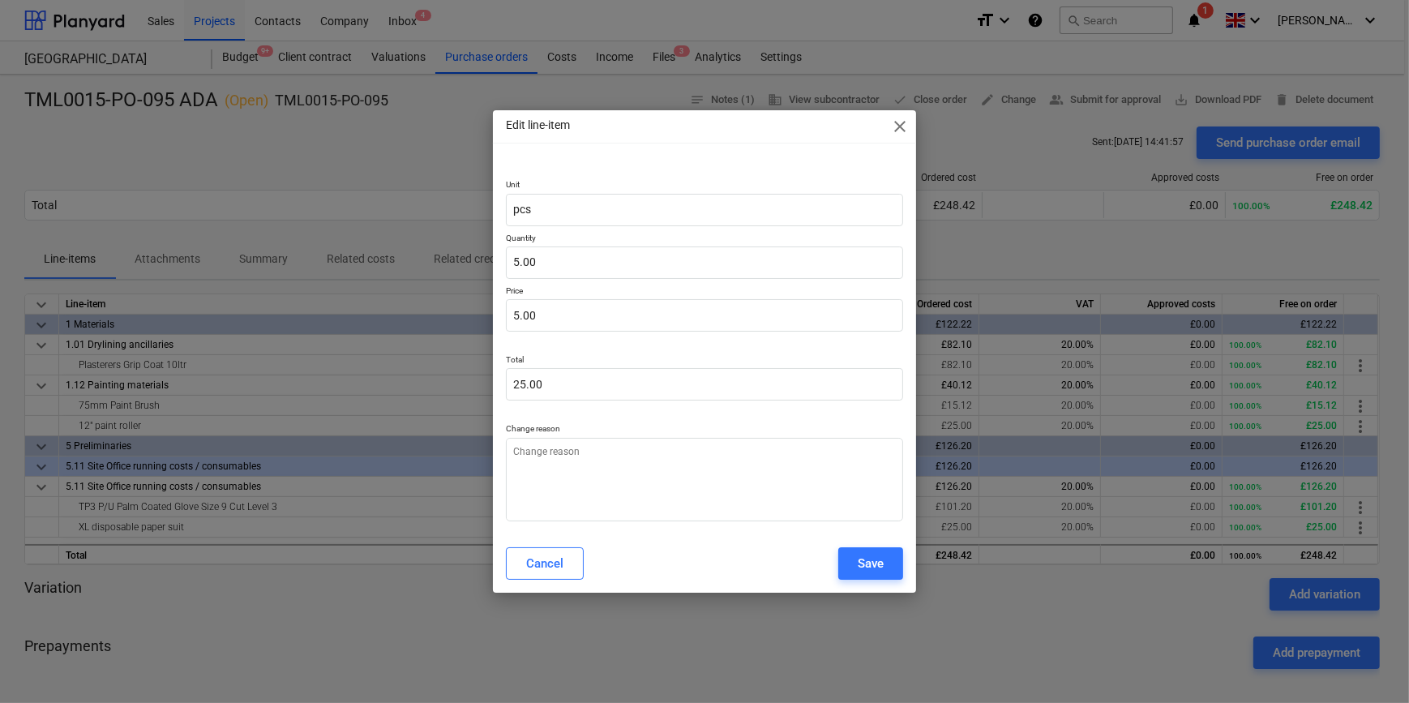
type textarea "x"
type input "5"
click at [559, 311] on input "5" at bounding box center [704, 315] width 396 height 32
type textarea "x"
type input "5."
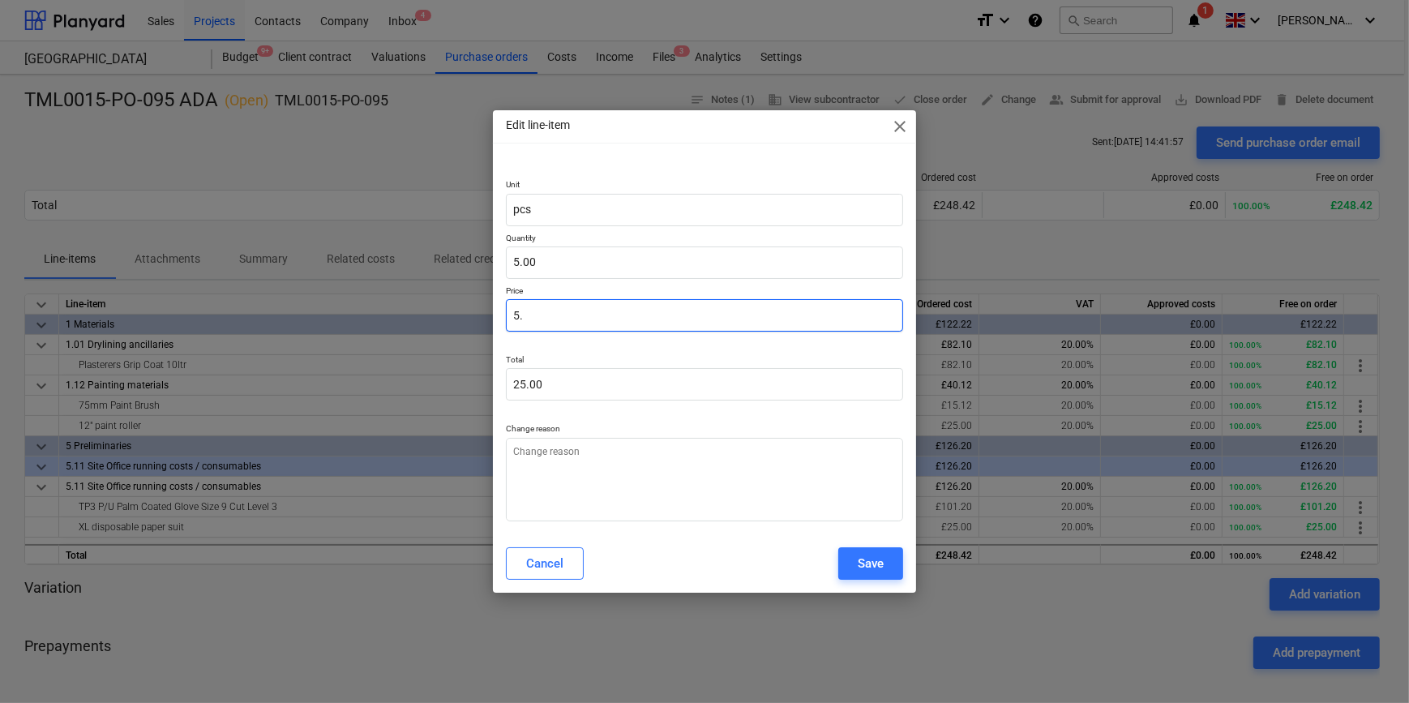
type textarea "x"
type input "5.2"
type input "26.00"
type textarea "x"
type input "5.26"
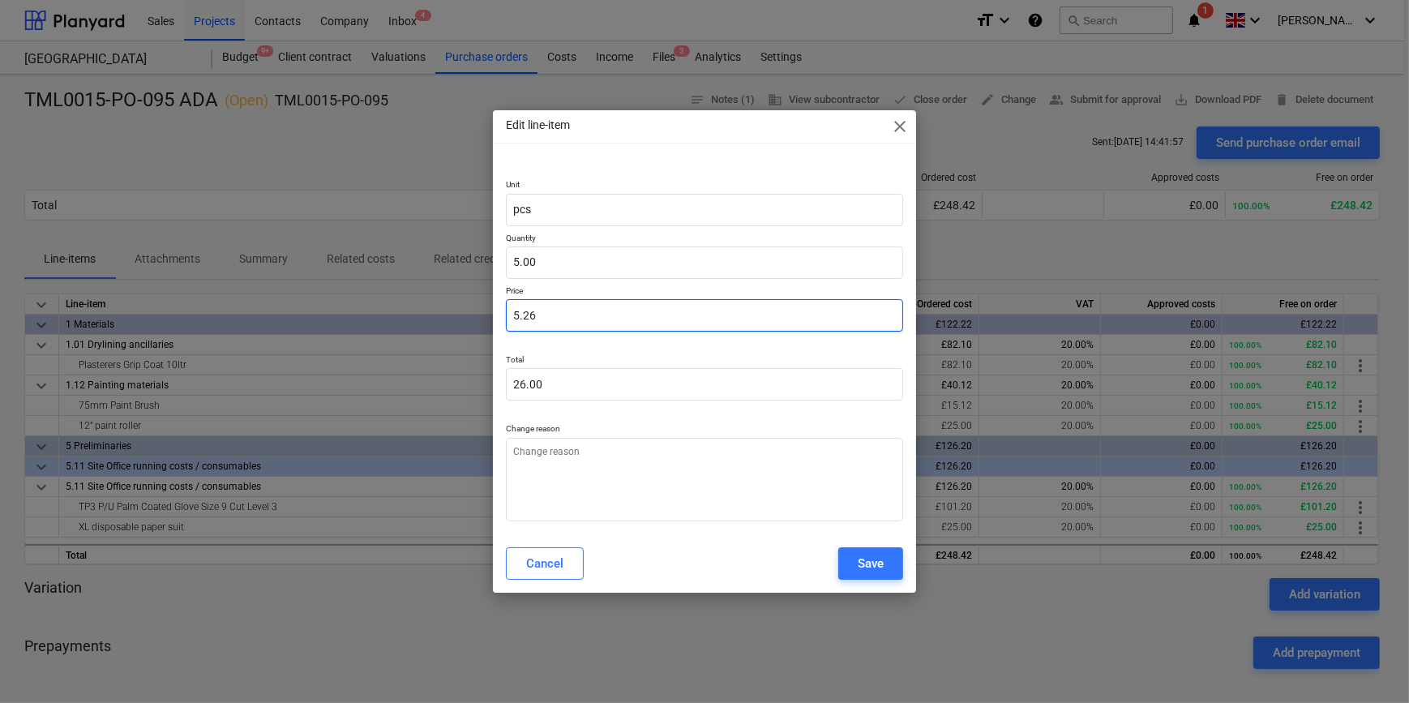
type input "26.30"
type input "5.26"
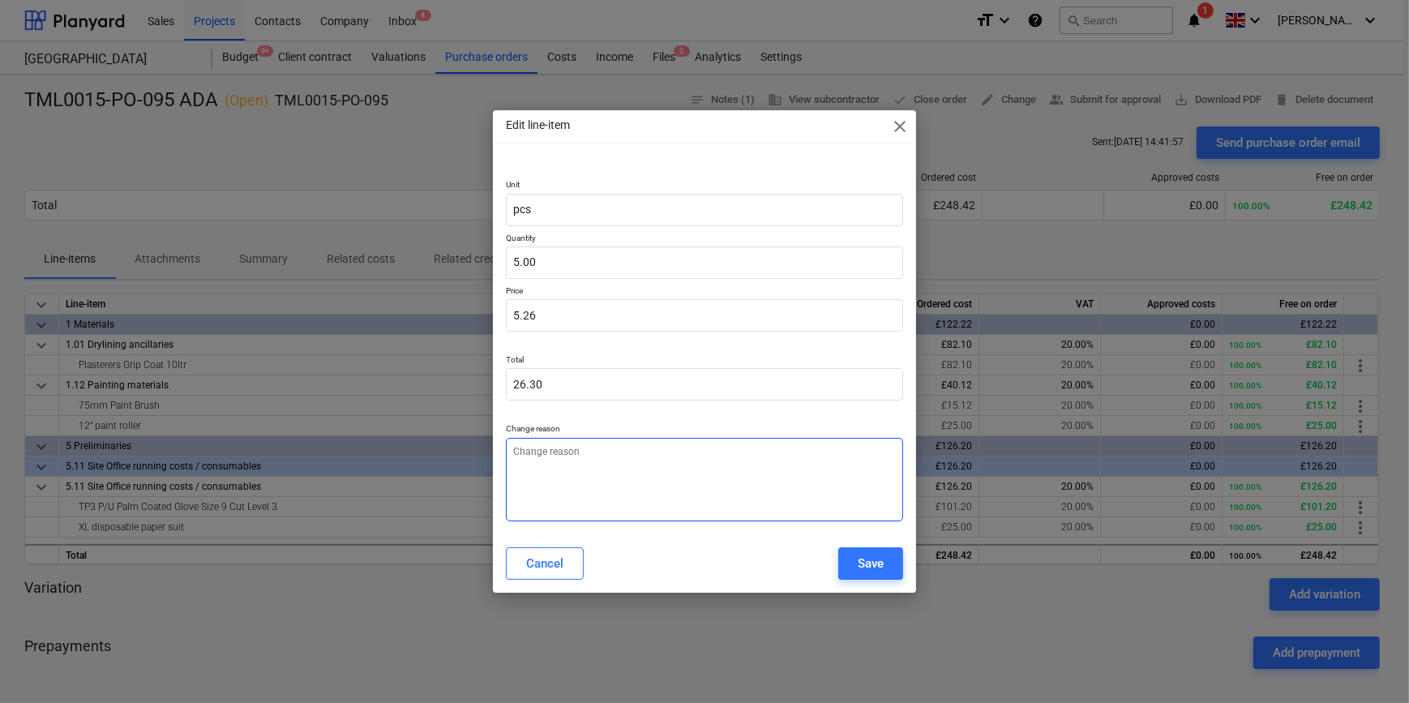
click at [539, 462] on textarea at bounding box center [704, 480] width 396 height 84
type textarea "x"
type textarea "P"
type textarea "x"
type textarea "Pr"
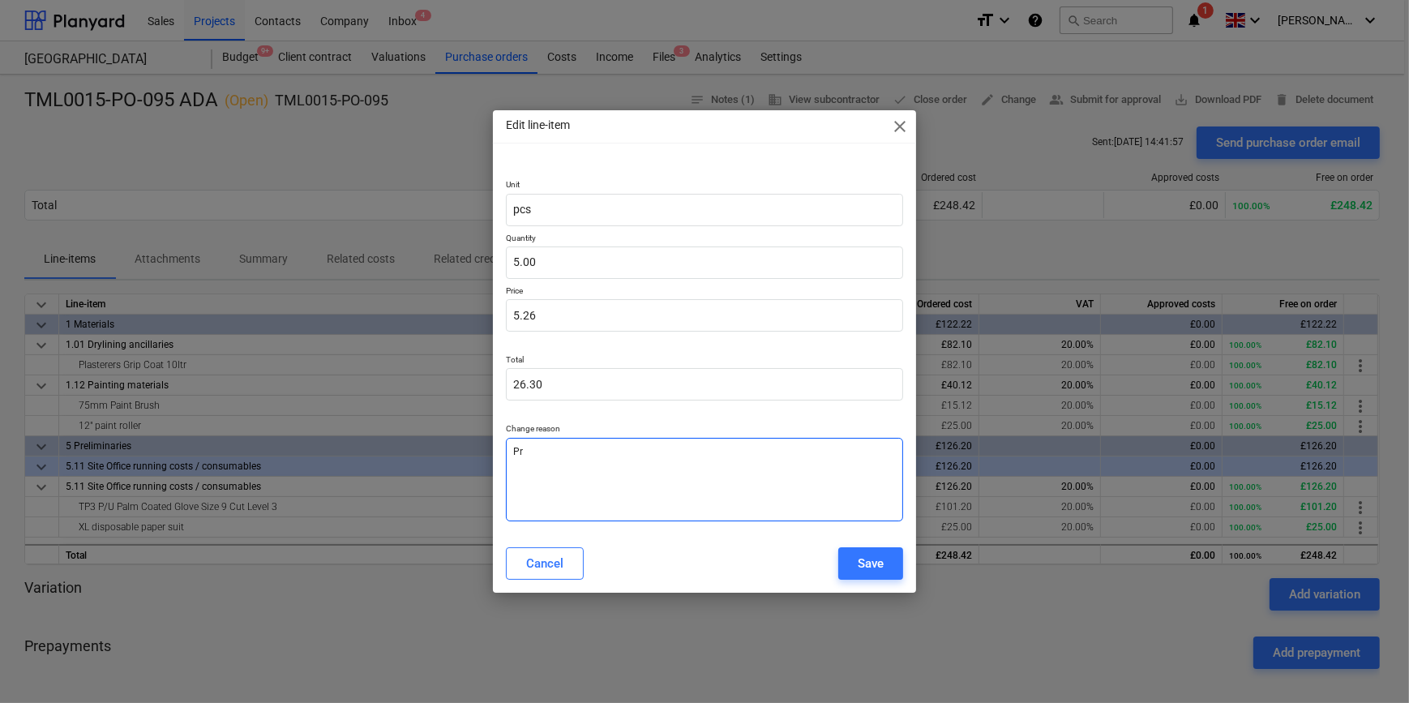
type textarea "x"
type textarea "Pri"
type textarea "x"
type textarea "Pric"
type textarea "x"
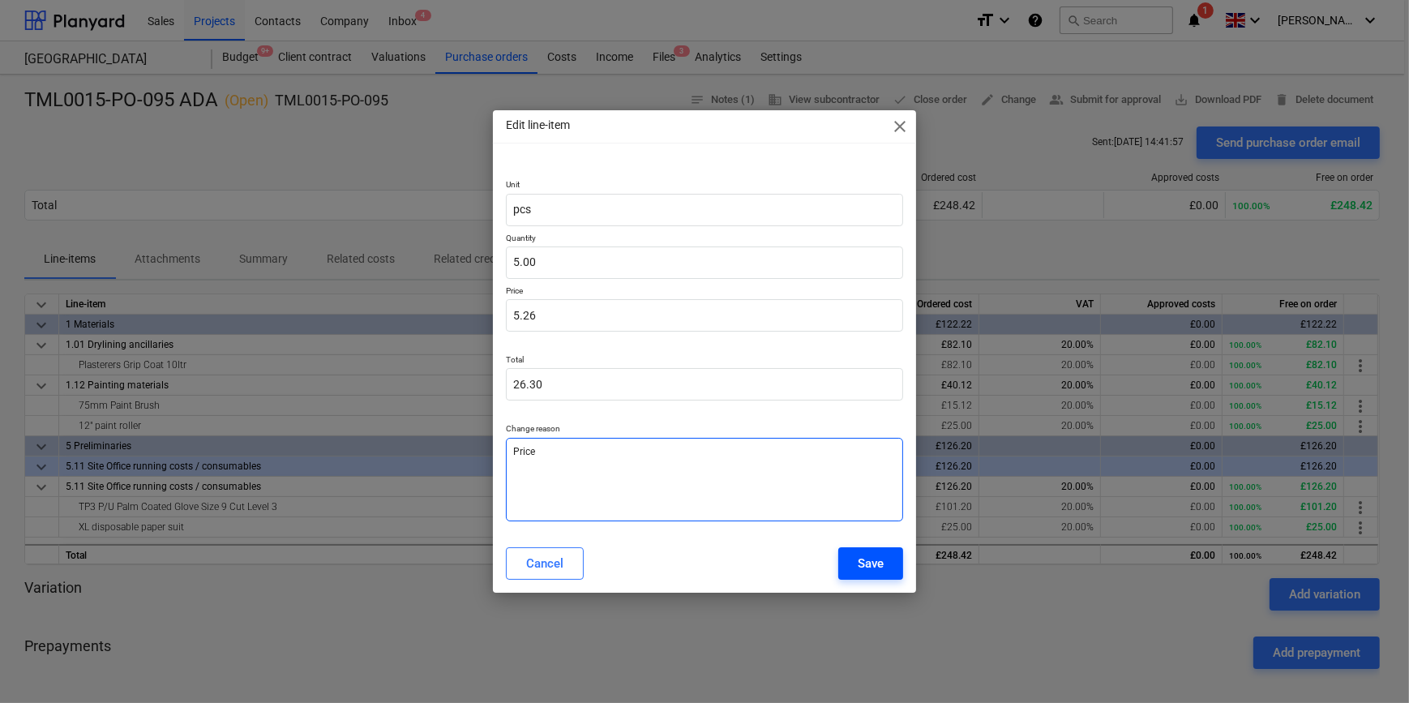
type textarea "Price"
click at [884, 563] on button "Save" at bounding box center [870, 563] width 65 height 32
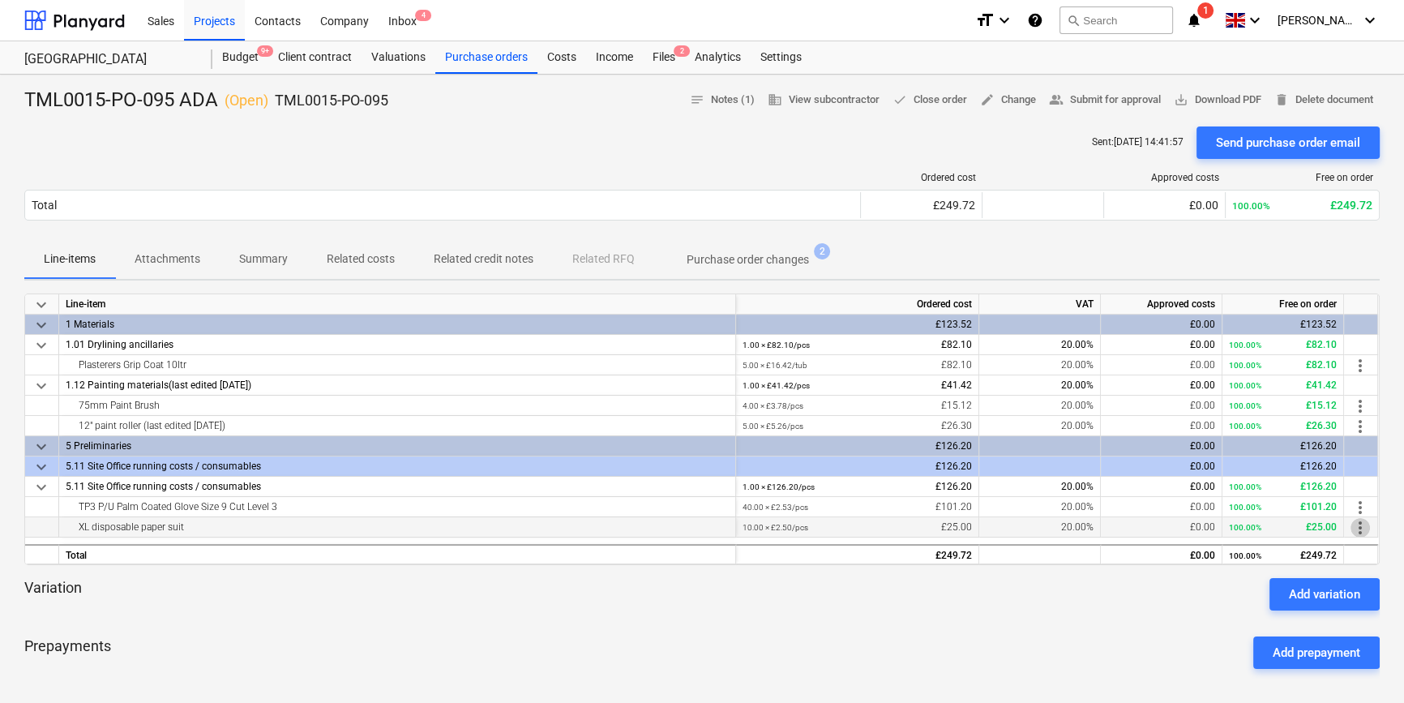
click at [1363, 532] on span "more_vert" at bounding box center [1360, 527] width 19 height 19
click at [1370, 531] on li "Edit" at bounding box center [1372, 527] width 48 height 37
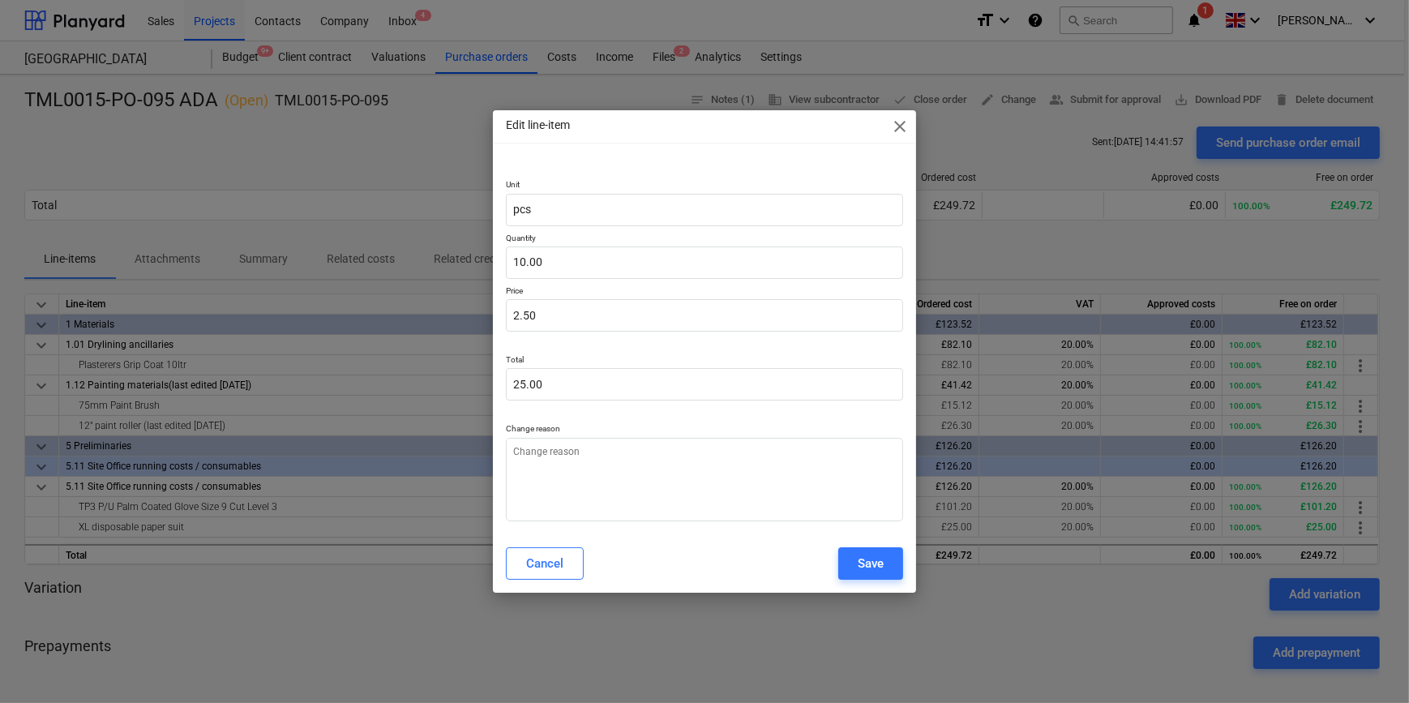
type textarea "x"
type input "2.5"
click at [543, 311] on input "2.5" at bounding box center [704, 315] width 396 height 32
type textarea "x"
type input "2."
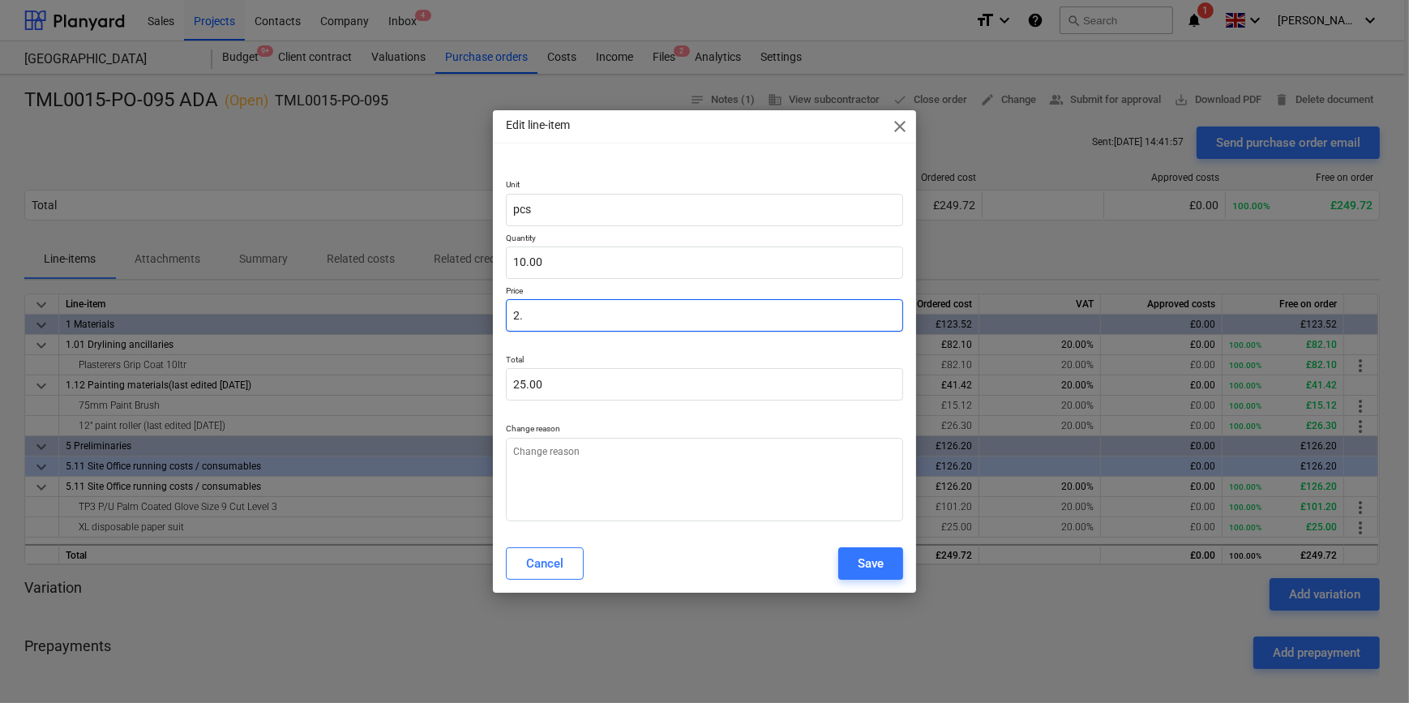
type input "20.00"
type textarea "x"
type input "2"
type textarea "x"
type input "0.00"
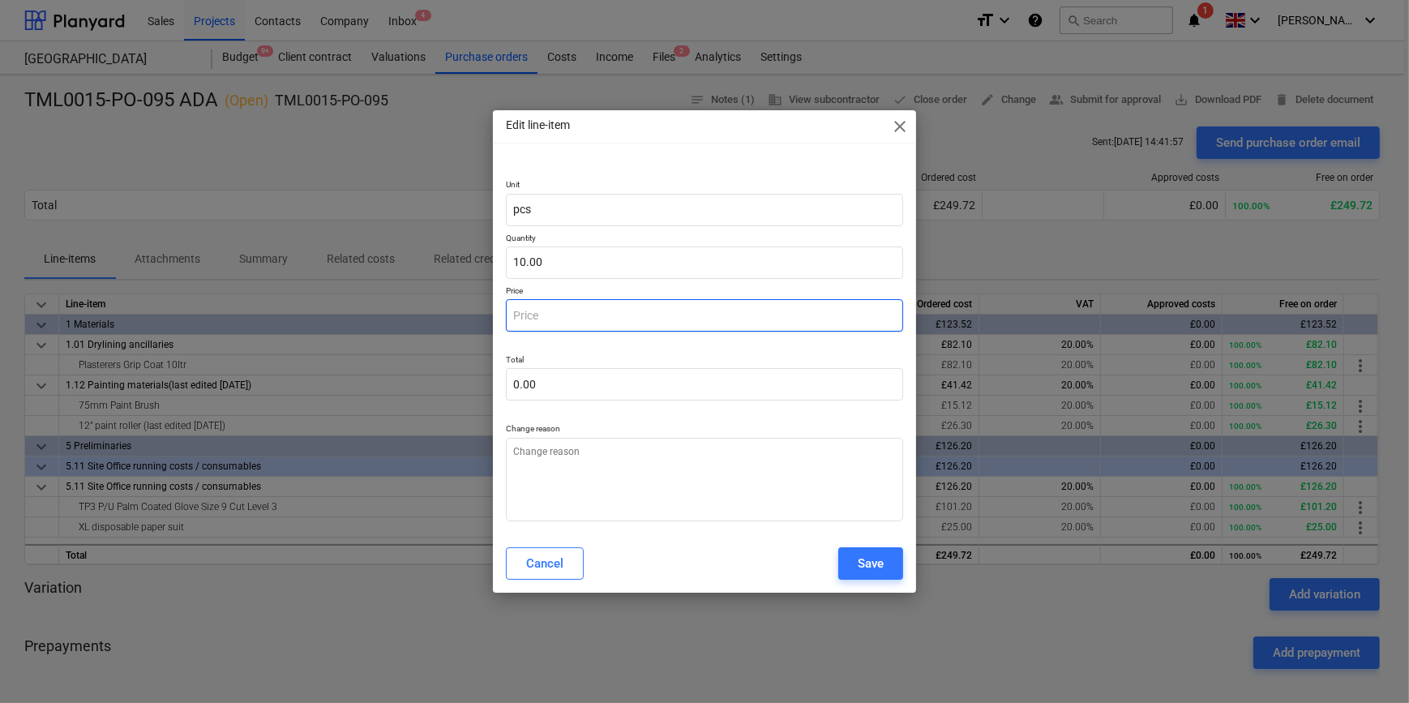
type textarea "x"
type input "3"
type input "30.00"
type textarea "x"
type input "3."
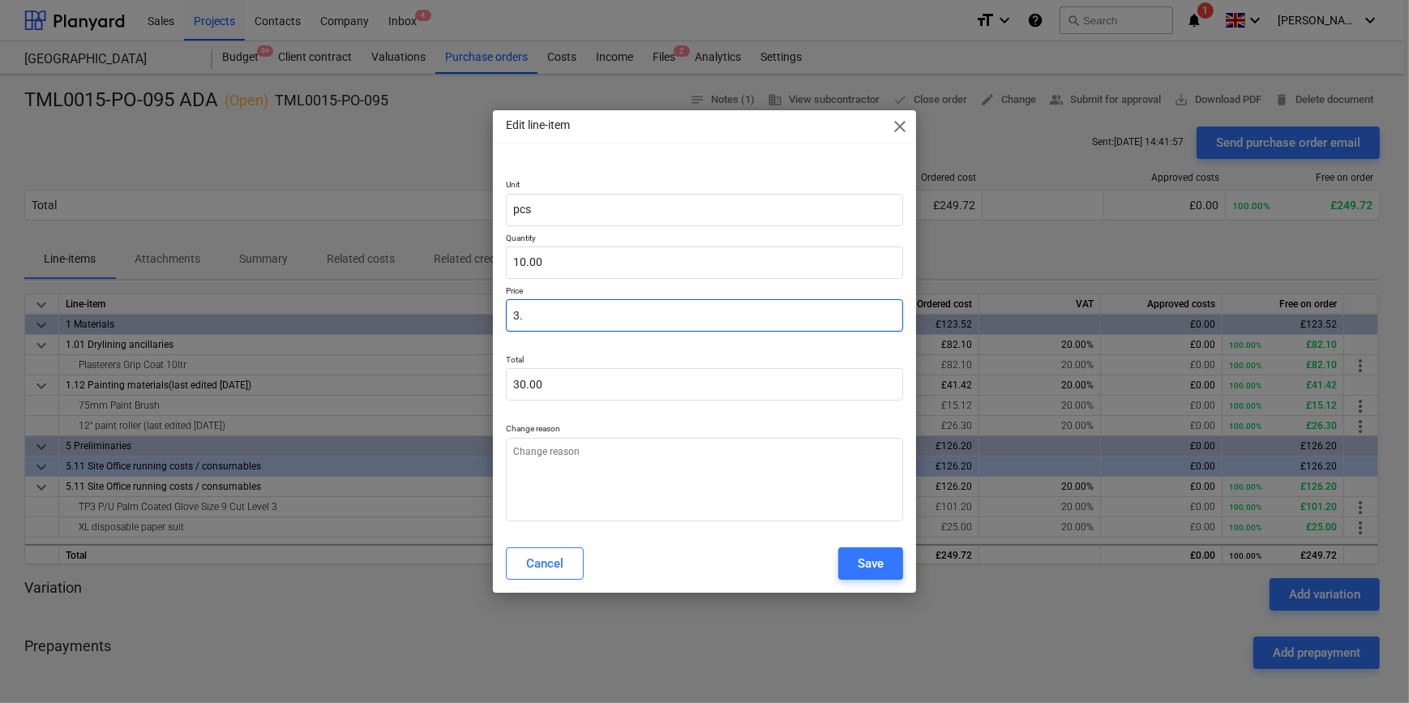
type textarea "x"
type input "3.4"
type input "34.00"
type textarea "x"
type input "3.42"
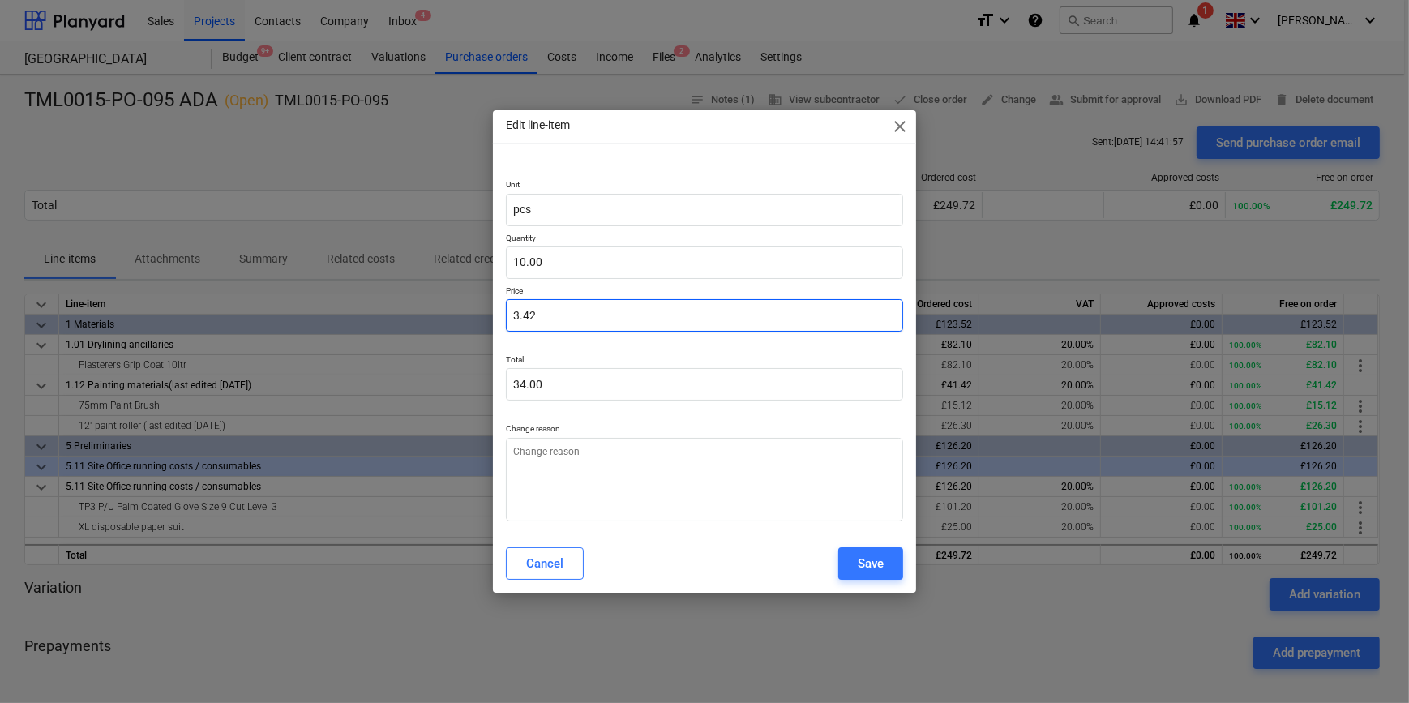
type input "34.20"
type input "3.42"
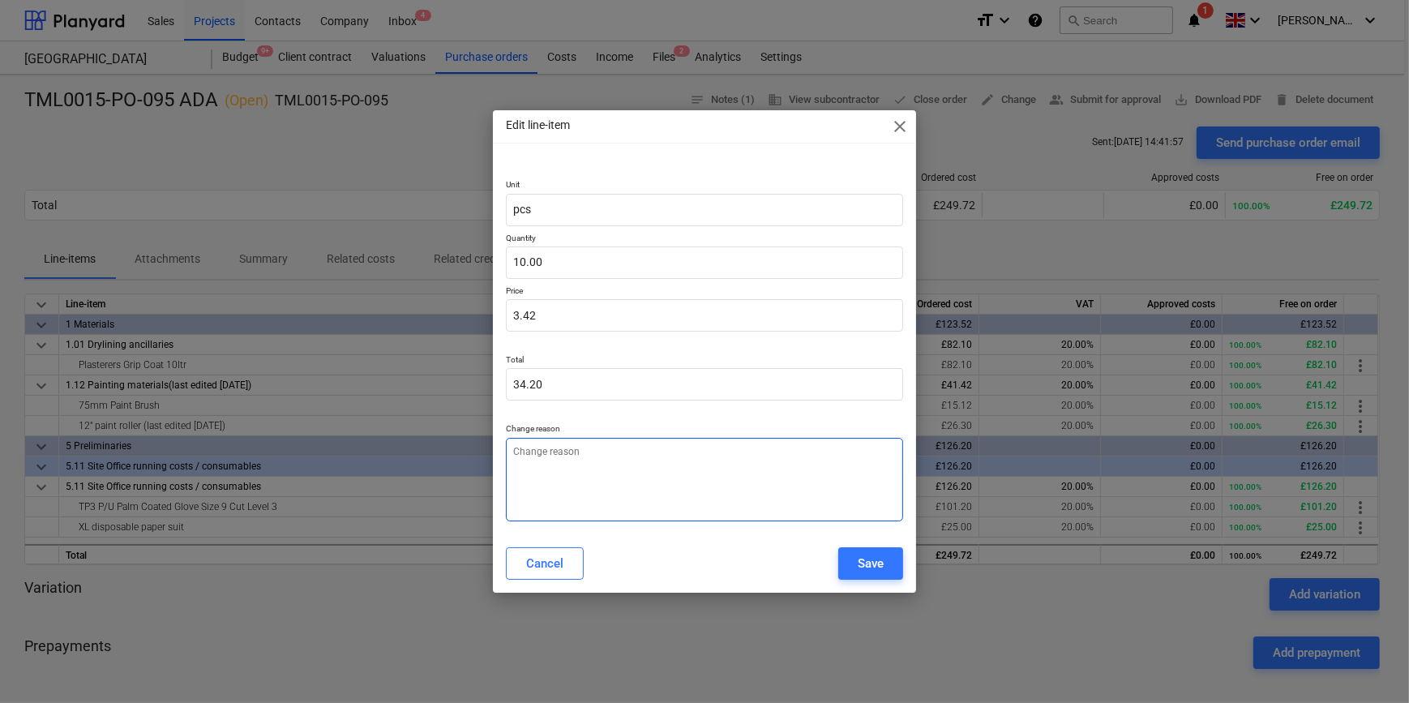
click at [551, 466] on textarea at bounding box center [704, 480] width 396 height 84
type textarea "x"
type textarea "P"
type textarea "x"
type textarea "Pr"
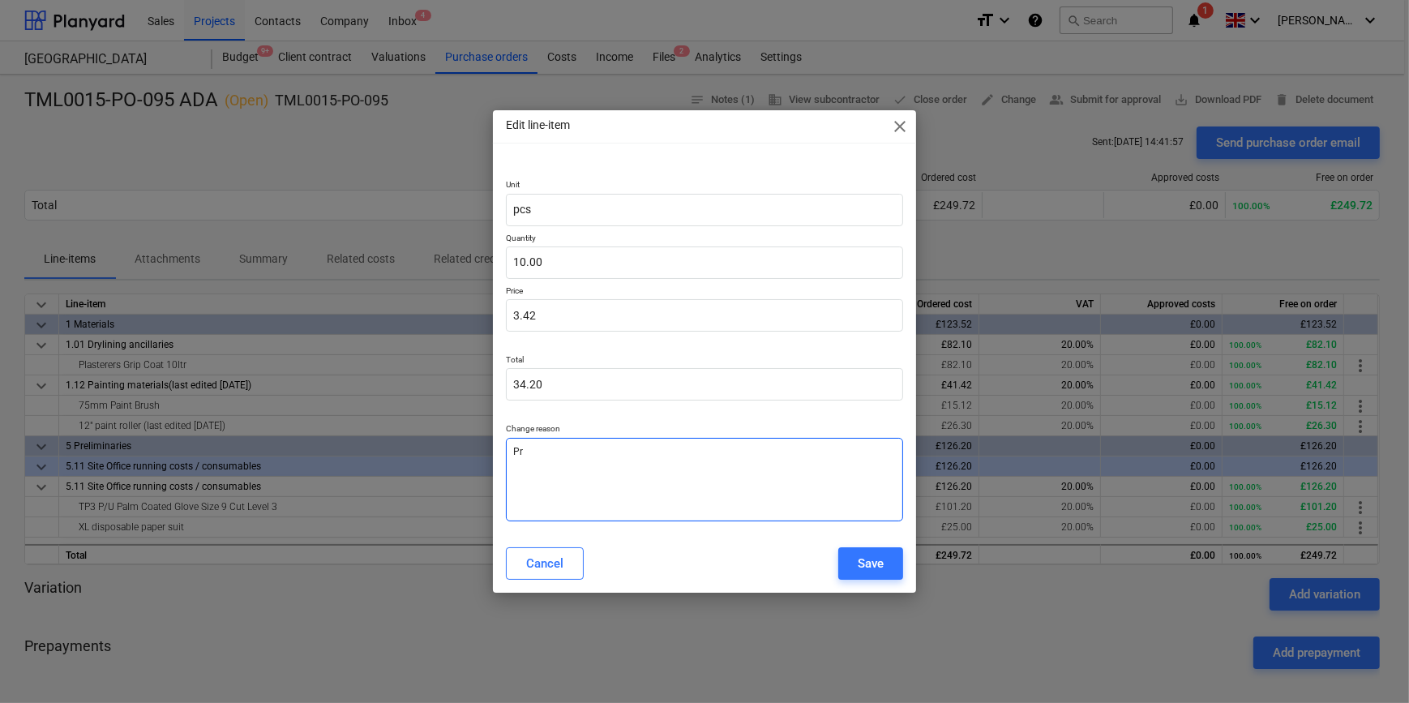
type textarea "x"
type textarea "Pri"
type textarea "x"
type textarea "Pric"
type textarea "x"
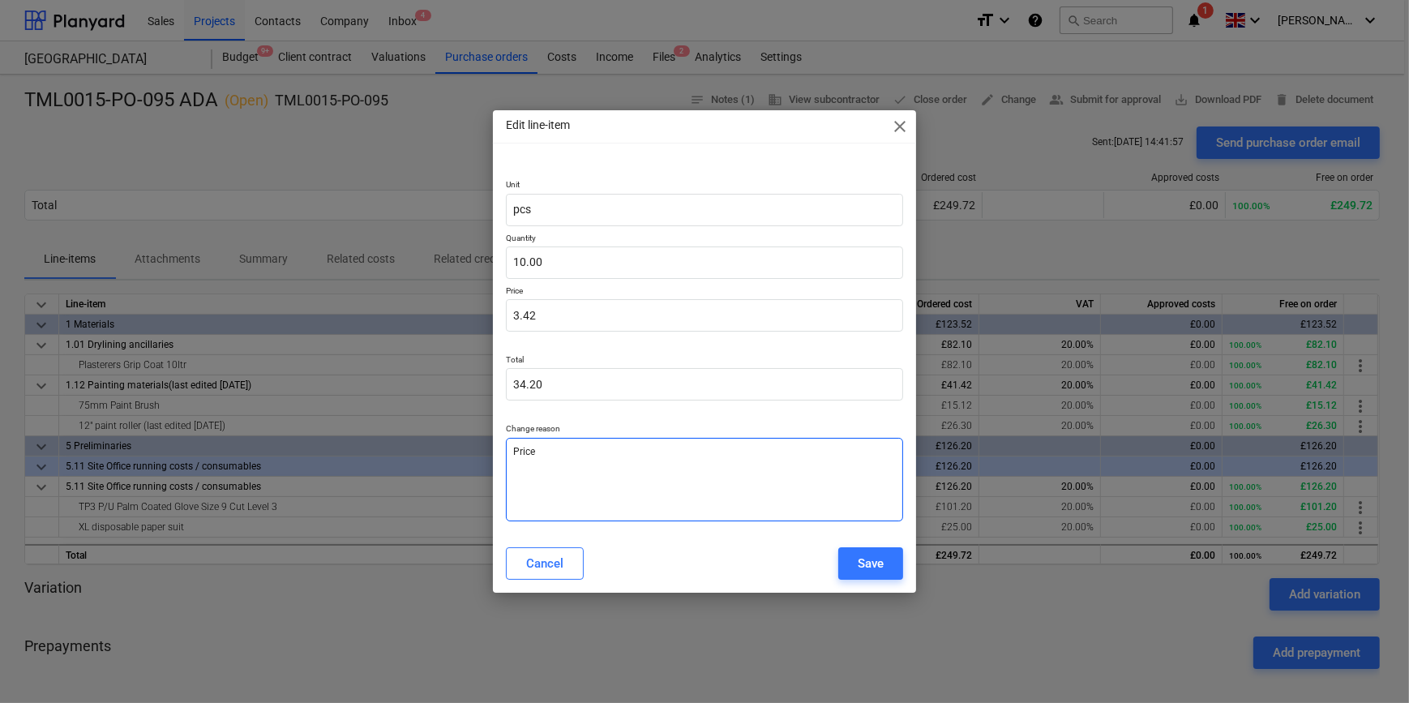
type textarea "Price"
type textarea "x"
click at [885, 564] on button "Save" at bounding box center [870, 563] width 65 height 32
type textarea "x"
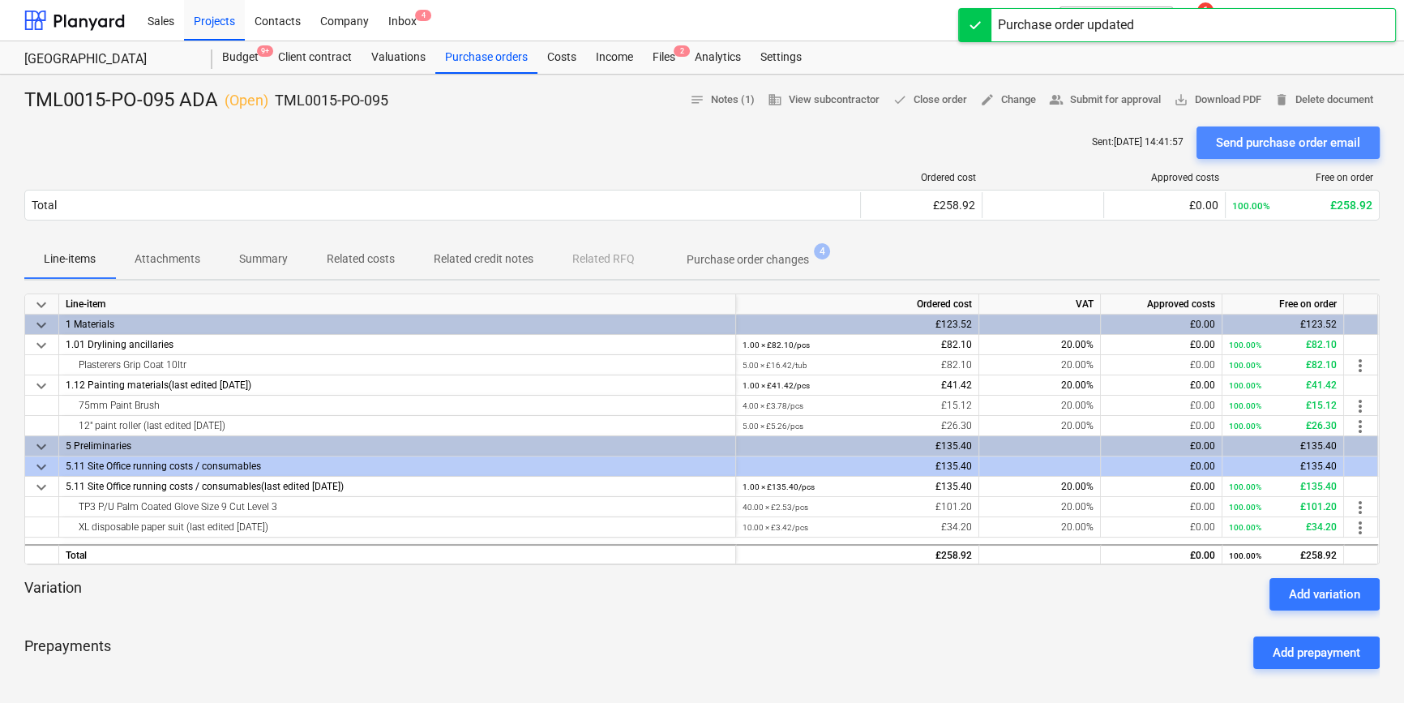
click at [1270, 146] on div "Send purchase order email" at bounding box center [1288, 142] width 144 height 21
click at [1235, 99] on span "save_alt Download PDF" at bounding box center [1218, 100] width 88 height 19
